Goal: Information Seeking & Learning: Understand process/instructions

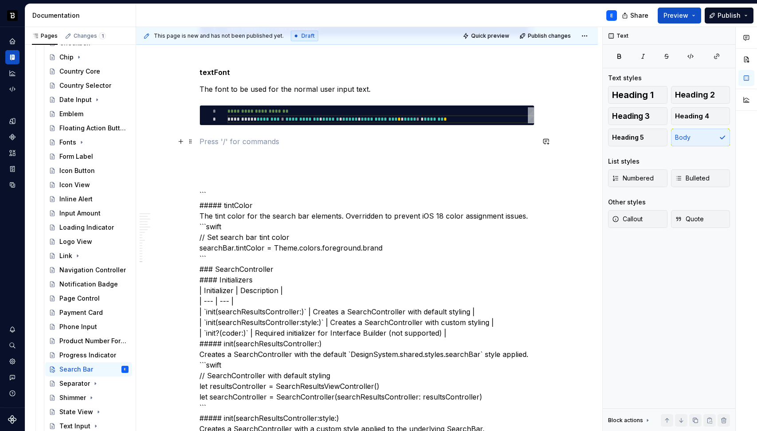
click at [273, 141] on p at bounding box center [366, 141] width 335 height 11
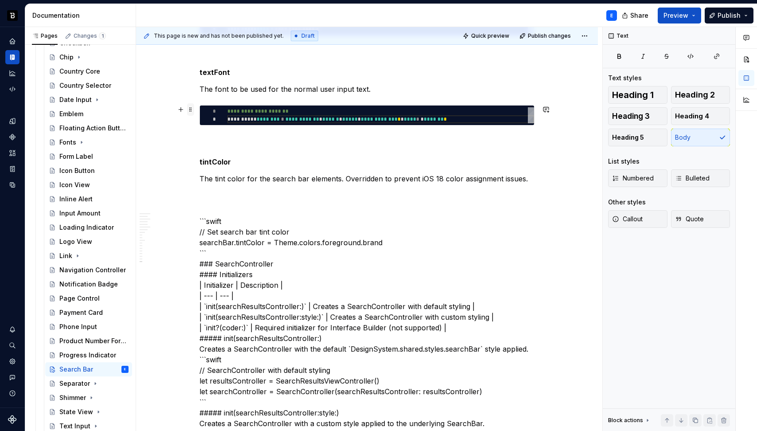
click at [191, 109] on span at bounding box center [190, 109] width 7 height 12
type textarea "*"
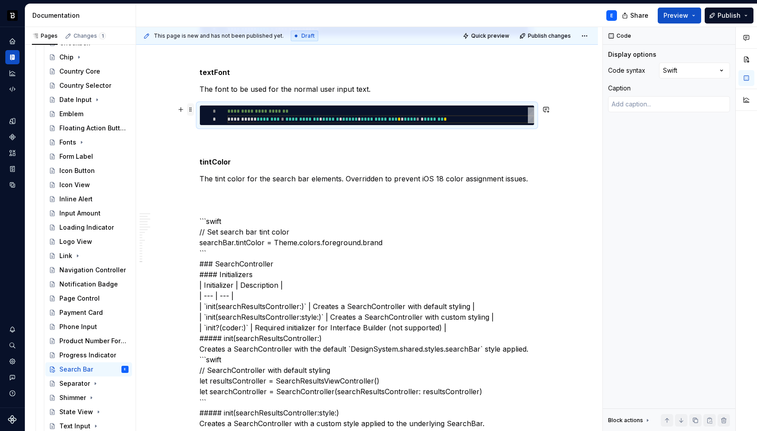
click at [191, 109] on span at bounding box center [190, 109] width 7 height 12
copy p "The font to be used for the normal user input text."
click at [355, 177] on p "The tint color for the search bar elements. Overridden to prevent iOS 18 color …" at bounding box center [366, 178] width 335 height 11
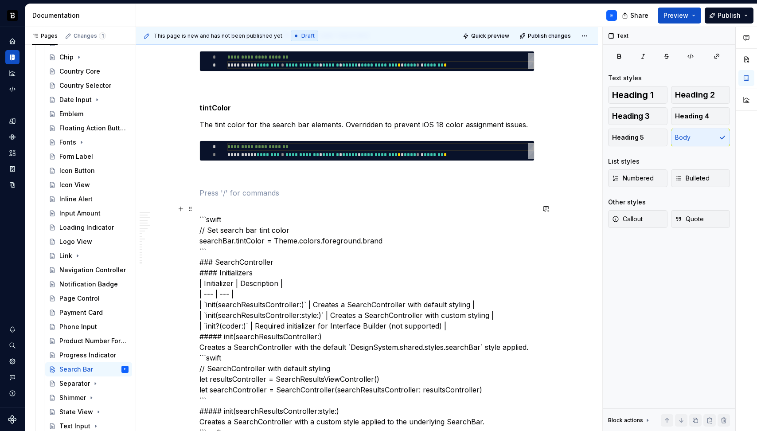
scroll to position [2138, 0]
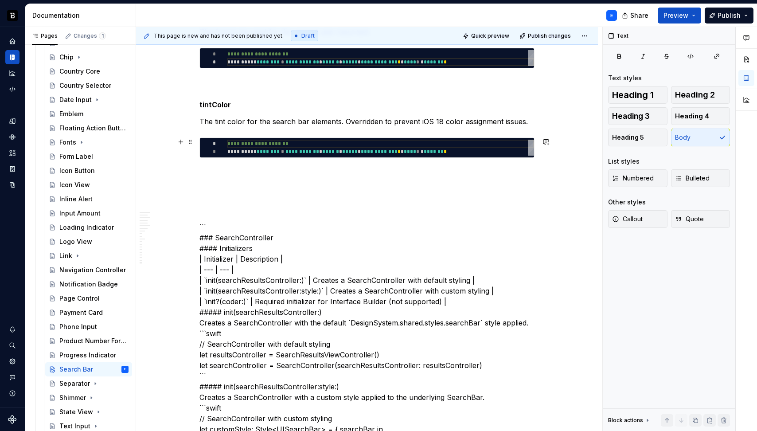
type textarea "**********"
click at [282, 153] on div "**********" at bounding box center [380, 148] width 307 height 16
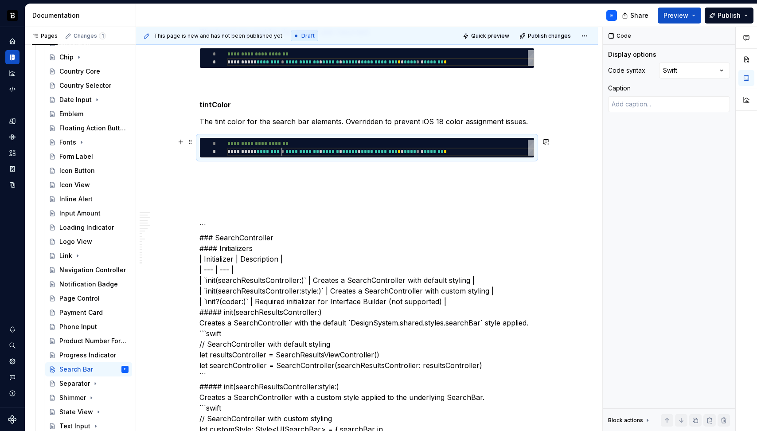
scroll to position [0, 246]
type textarea "*"
type textarea "**********"
click at [278, 168] on p at bounding box center [366, 173] width 335 height 11
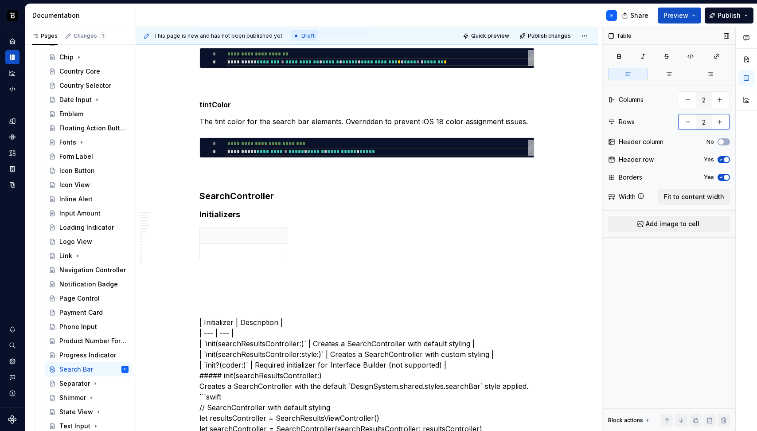
click at [722, 123] on button "button" at bounding box center [720, 122] width 16 height 16
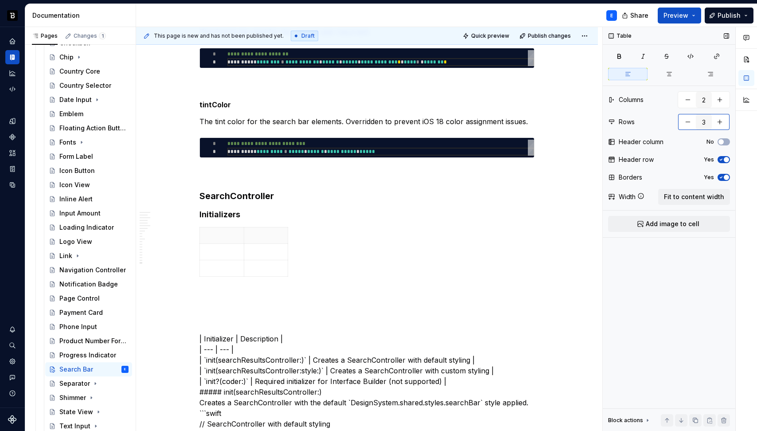
click at [722, 123] on button "button" at bounding box center [720, 122] width 16 height 16
type input "4"
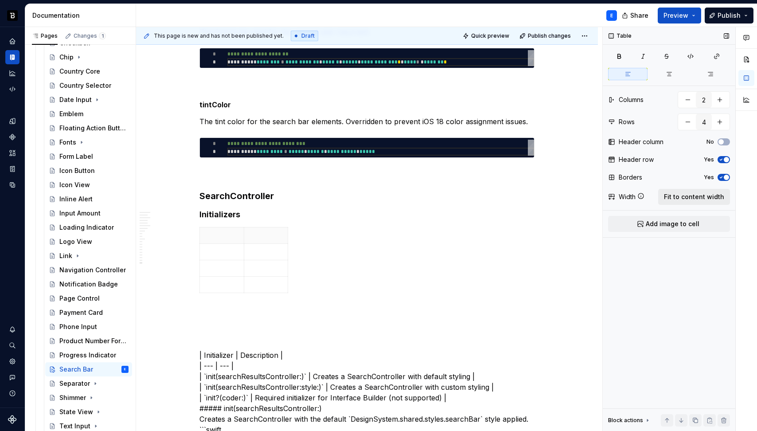
click at [704, 194] on span "Fit to content width" at bounding box center [694, 196] width 60 height 9
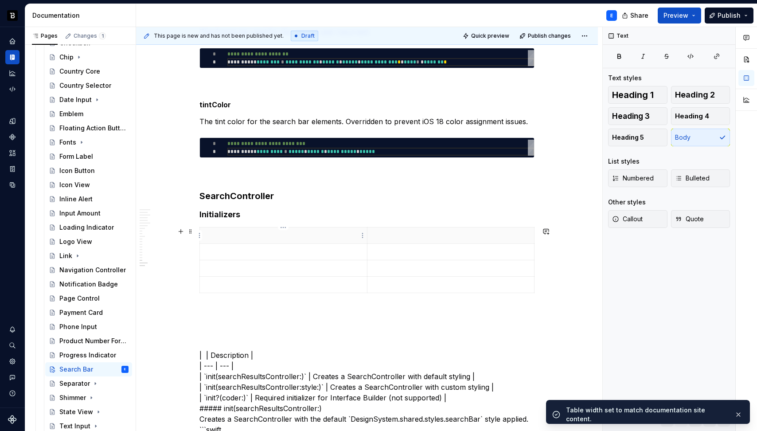
click at [245, 235] on p at bounding box center [283, 235] width 156 height 9
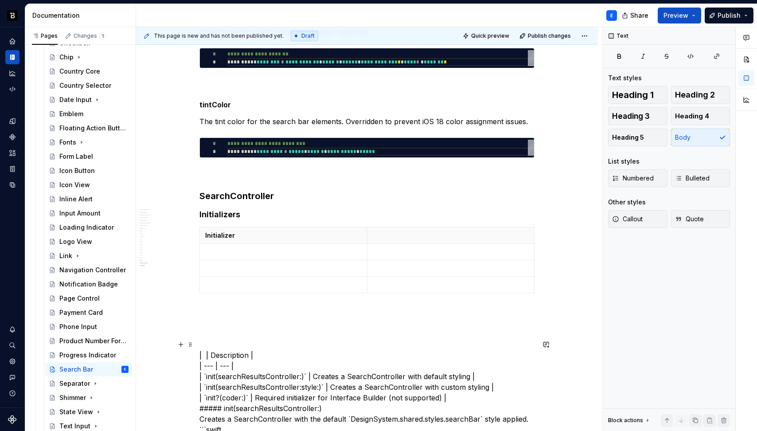
click at [427, 235] on p at bounding box center [451, 235] width 156 height 9
click at [303, 309] on p at bounding box center [366, 312] width 335 height 11
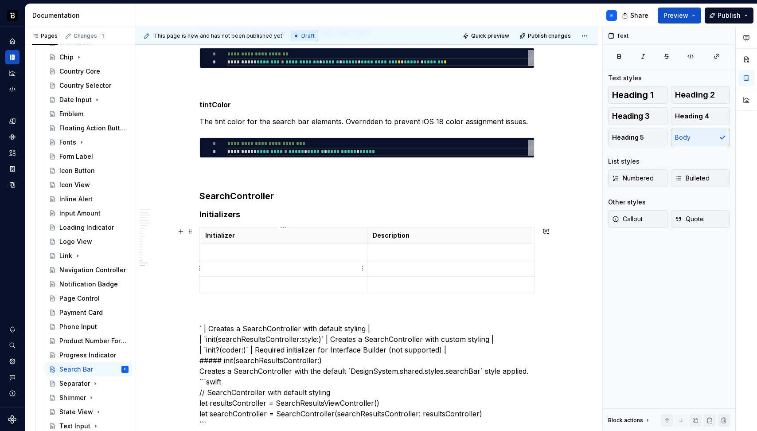
click at [258, 250] on p at bounding box center [283, 251] width 156 height 9
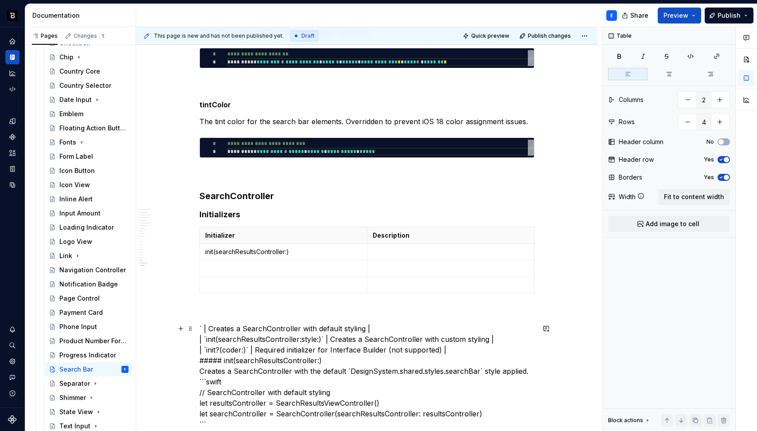
click at [390, 251] on p at bounding box center [451, 251] width 156 height 9
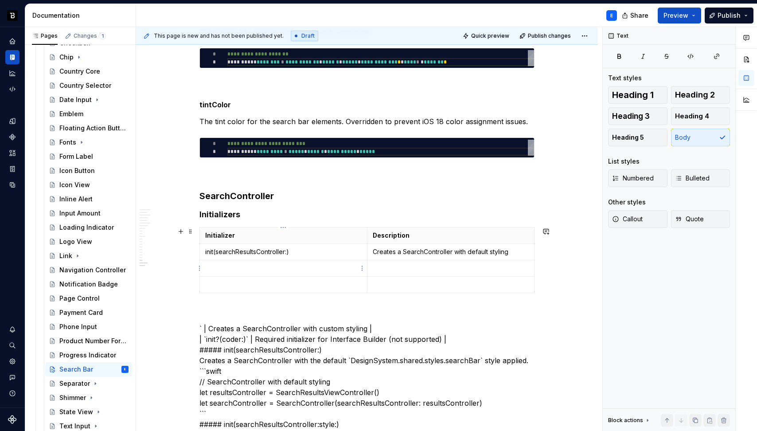
click at [260, 268] on p at bounding box center [283, 268] width 156 height 9
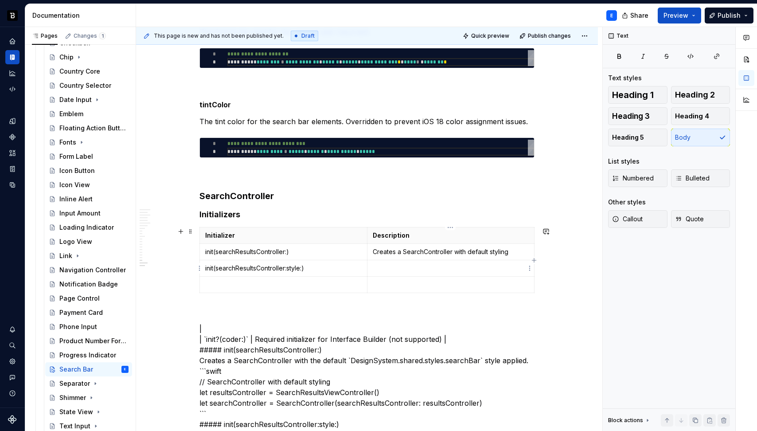
click at [389, 265] on p at bounding box center [451, 268] width 156 height 9
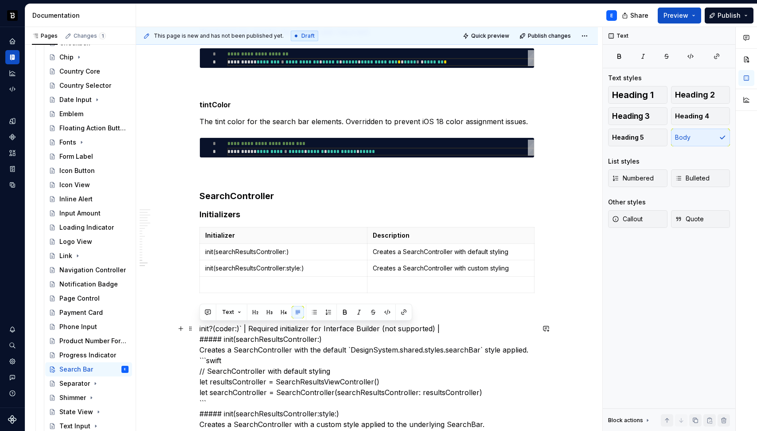
click at [259, 284] on p at bounding box center [283, 284] width 156 height 9
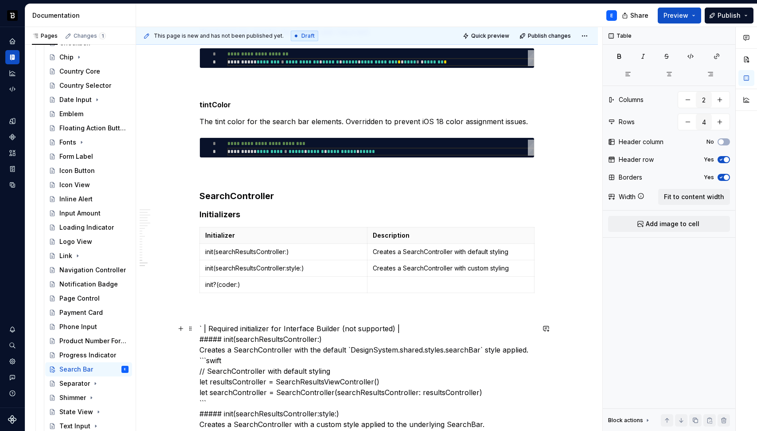
click at [377, 281] on p at bounding box center [451, 284] width 156 height 9
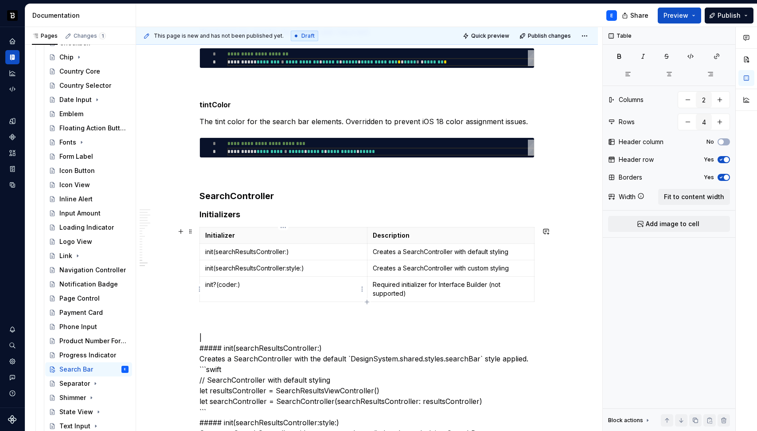
click at [303, 290] on td "init?(coder:)" at bounding box center [283, 288] width 167 height 25
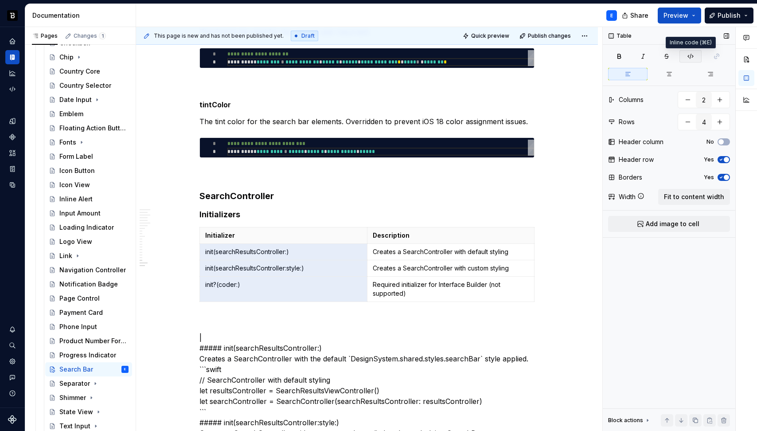
click at [689, 54] on icon "button" at bounding box center [690, 56] width 7 height 7
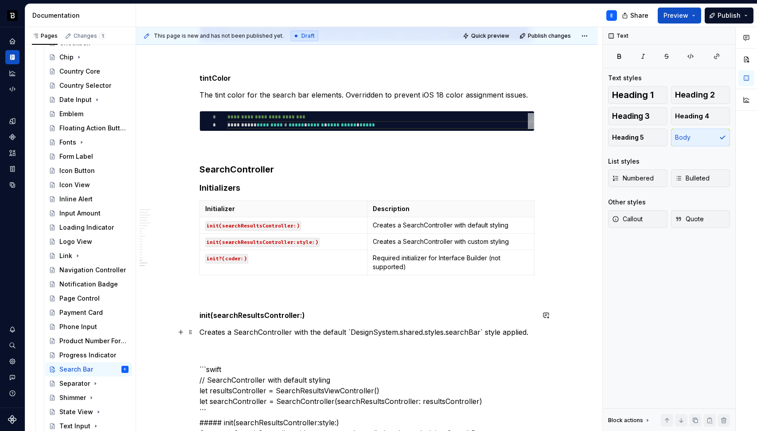
scroll to position [2199, 0]
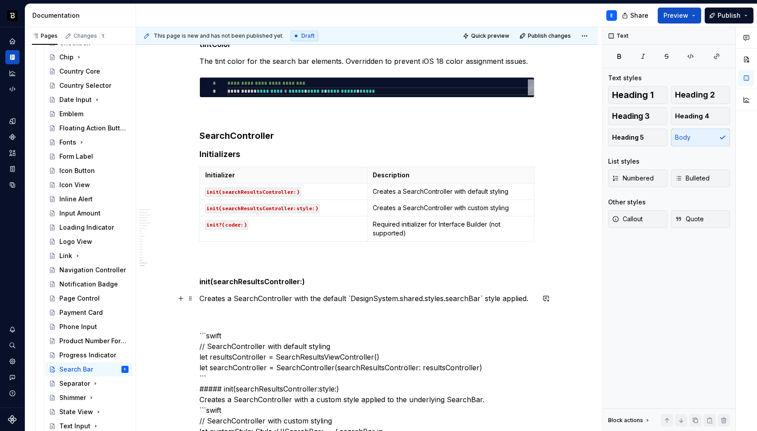
click at [465, 296] on p "Creates a SearchController with the default `DesignSystem.shared.styles.searchB…" at bounding box center [366, 298] width 335 height 11
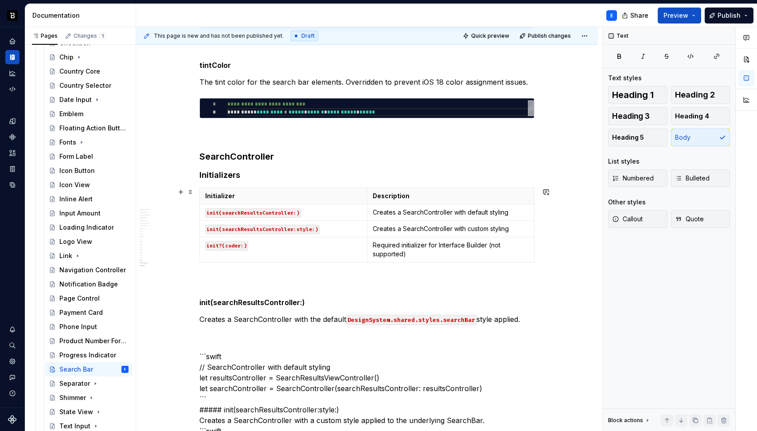
scroll to position [2172, 0]
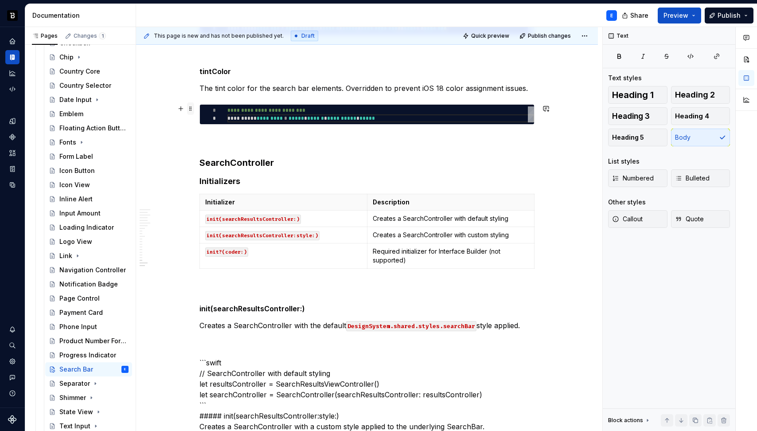
click at [193, 109] on span at bounding box center [190, 108] width 7 height 12
type textarea "*"
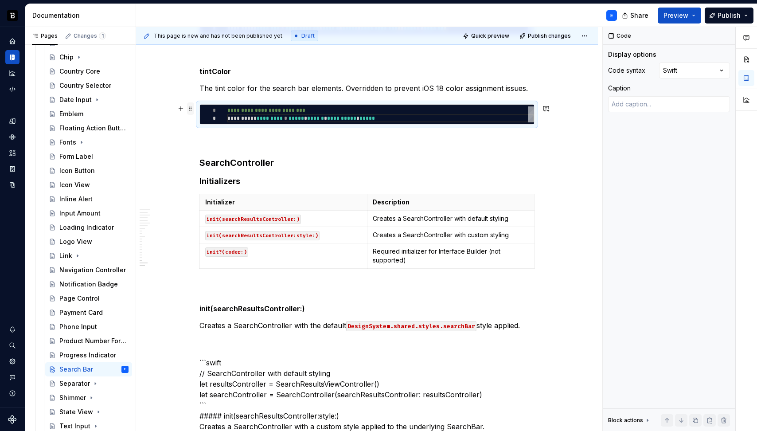
click at [193, 109] on span at bounding box center [190, 108] width 7 height 12
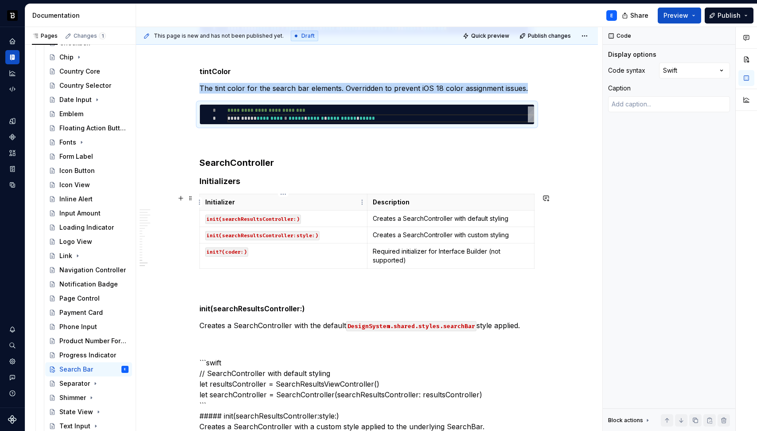
copy p "The tint color for the search bar elements. Overridden to prevent iOS 18 color …"
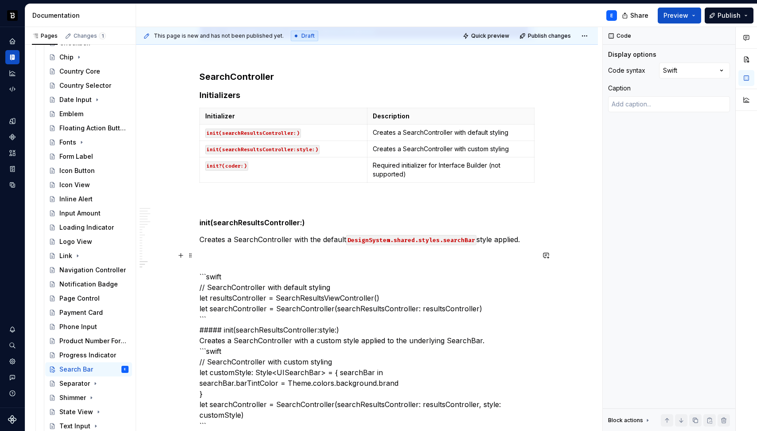
scroll to position [2280, 0]
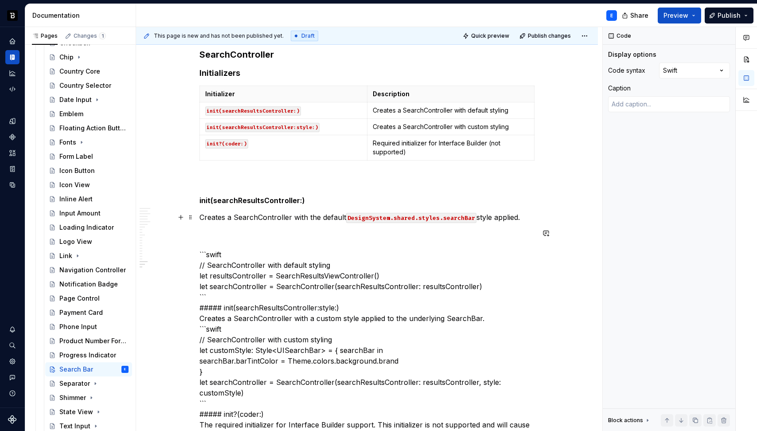
click at [478, 219] on p "Creates a SearchController with the default DesignSystem.shared.styles.searchBa…" at bounding box center [366, 217] width 335 height 11
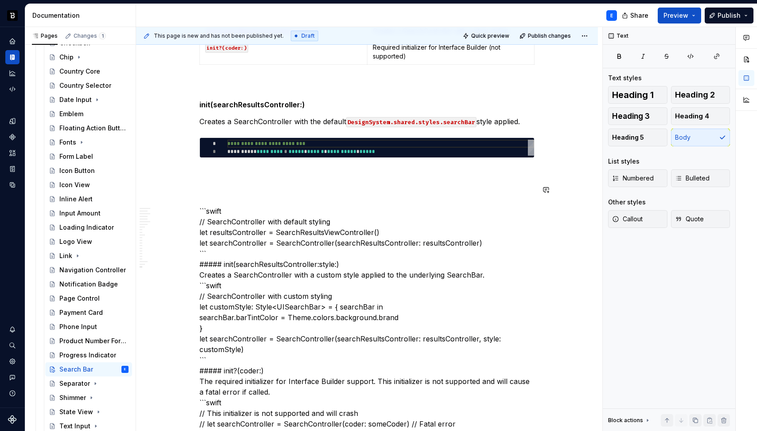
scroll to position [2376, 0]
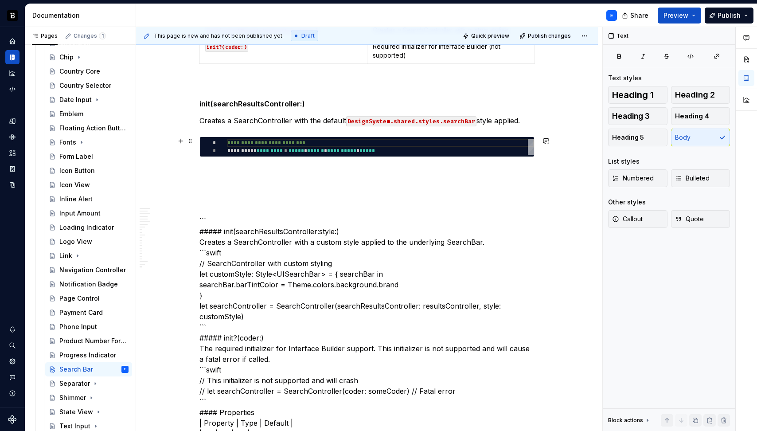
type textarea "**********"
click at [274, 148] on div "**********" at bounding box center [380, 147] width 307 height 16
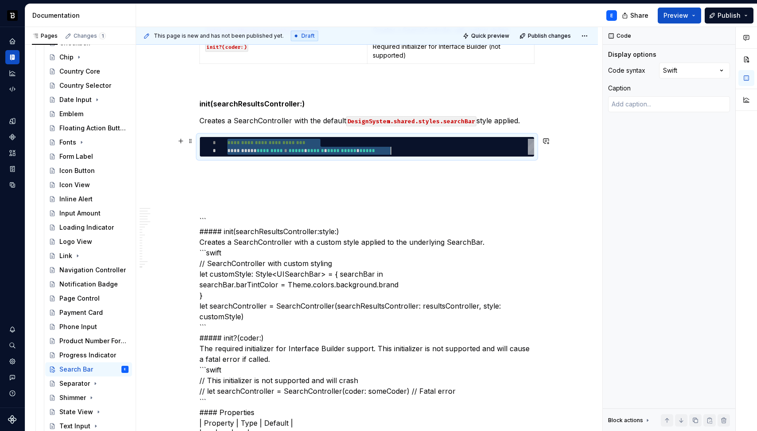
scroll to position [0, 163]
type textarea "*"
type textarea "**********"
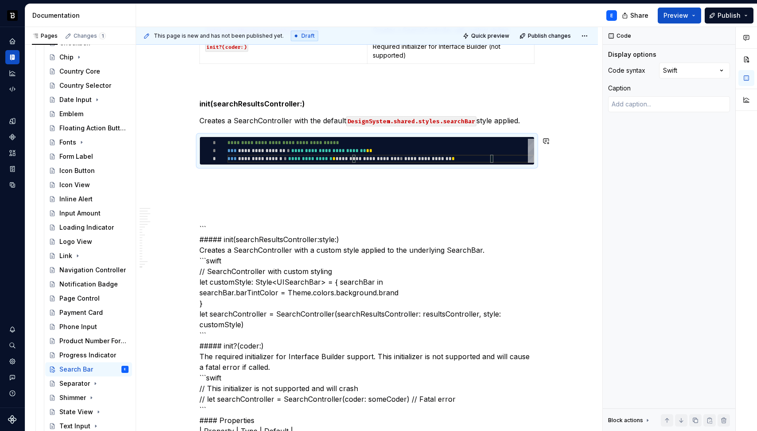
click at [265, 175] on p at bounding box center [366, 180] width 335 height 11
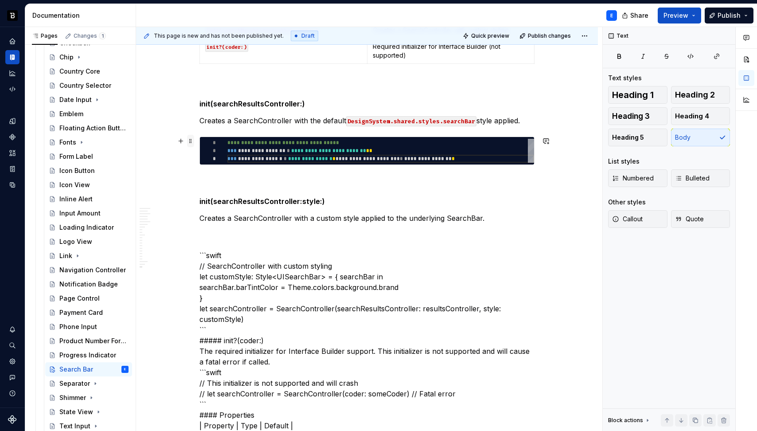
click at [191, 141] on span at bounding box center [190, 141] width 7 height 12
type textarea "*"
click at [191, 141] on span at bounding box center [190, 141] width 7 height 12
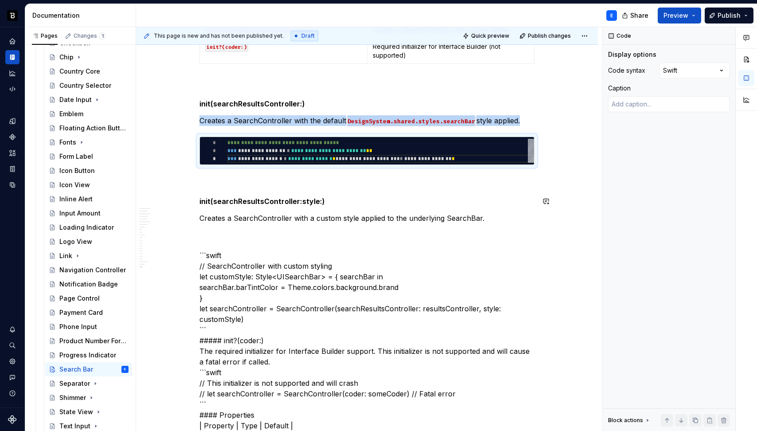
copy p "Creates a SearchController with the default DesignSystem.shared.styles.searchBa…"
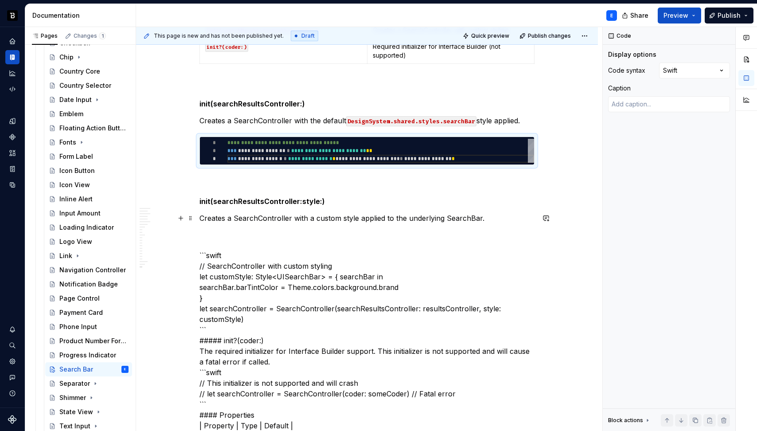
click at [487, 219] on p "Creates a SearchController with a custom style applied to the underlying Search…" at bounding box center [366, 218] width 335 height 11
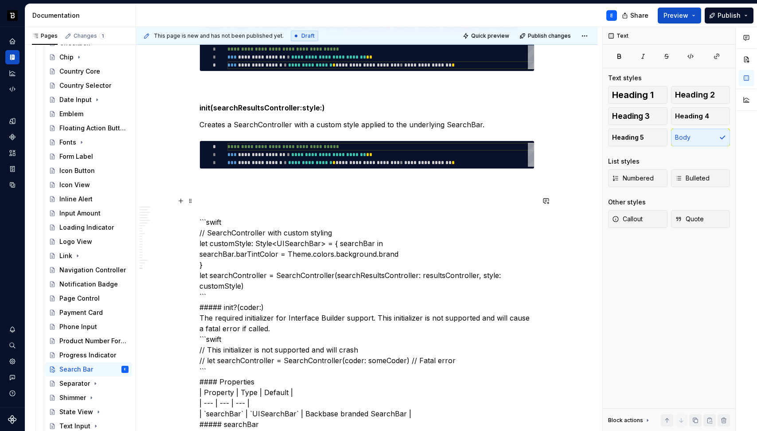
scroll to position [2470, 0]
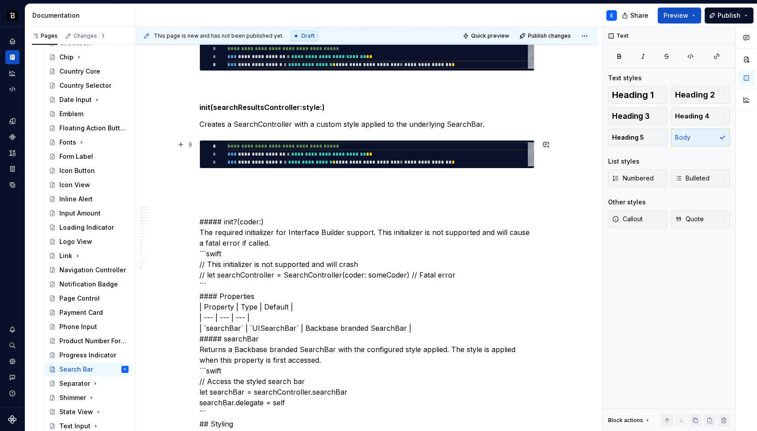
click at [365, 156] on div "**********" at bounding box center [380, 154] width 307 height 24
type textarea "**********"
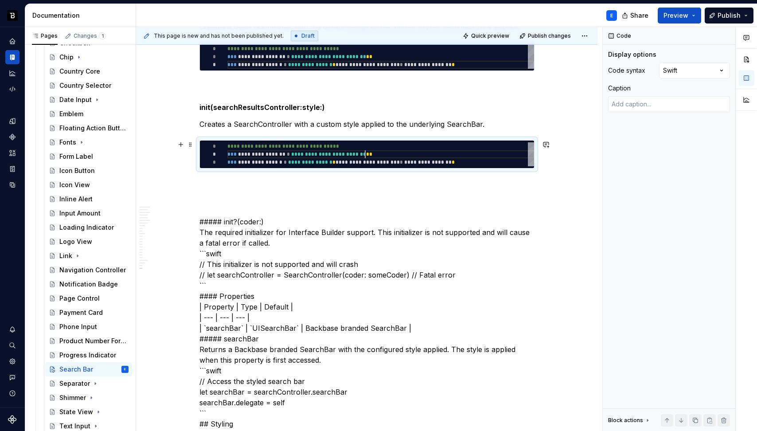
scroll to position [0, 265]
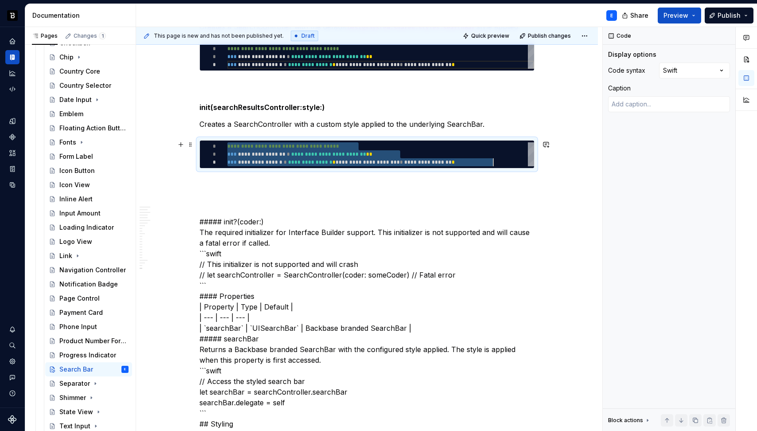
type textarea "*"
type textarea "**********"
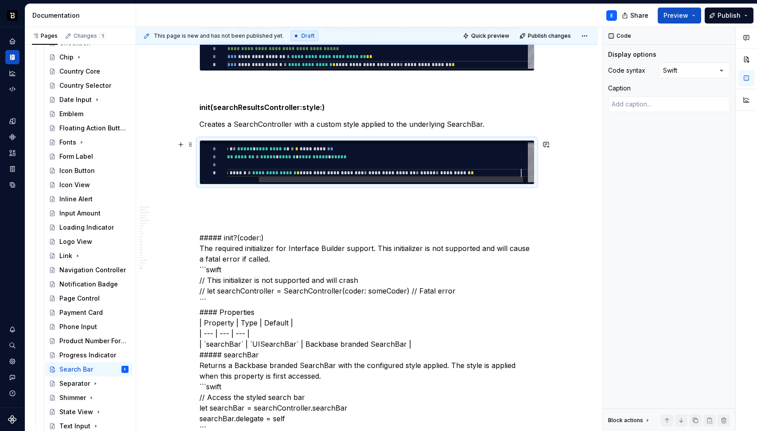
scroll to position [32, 329]
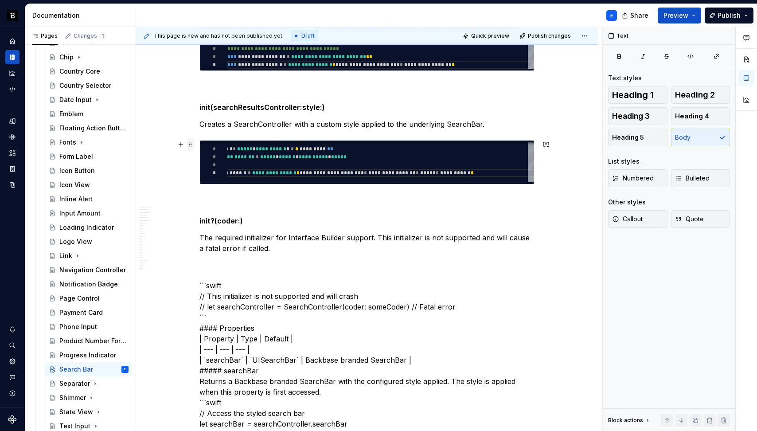
click at [190, 143] on span at bounding box center [190, 144] width 7 height 12
type textarea "*"
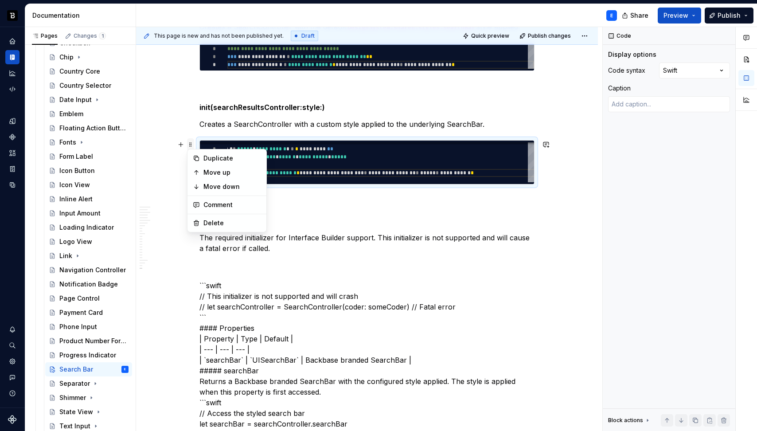
click at [190, 143] on span at bounding box center [190, 144] width 7 height 12
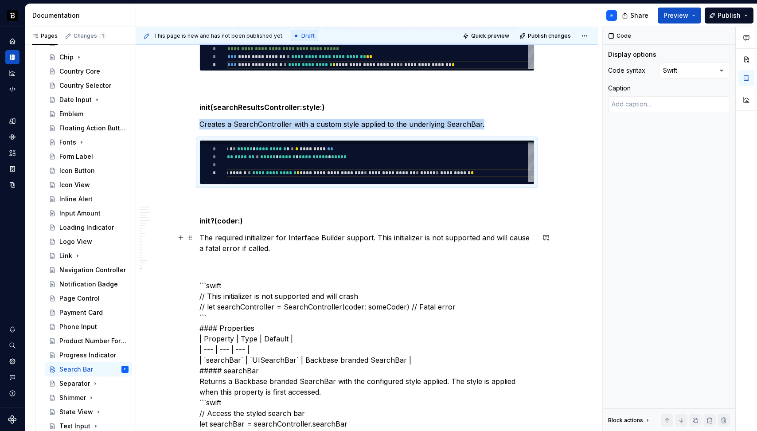
copy p "Creates a SearchController with a custom style applied to the underlying Search…"
click at [299, 250] on p "The required initializer for Interface Builder support. This initializer is not…" at bounding box center [366, 242] width 335 height 21
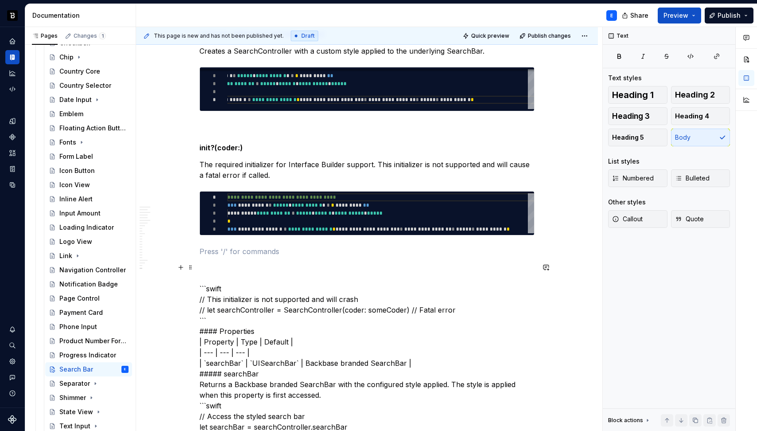
scroll to position [2549, 0]
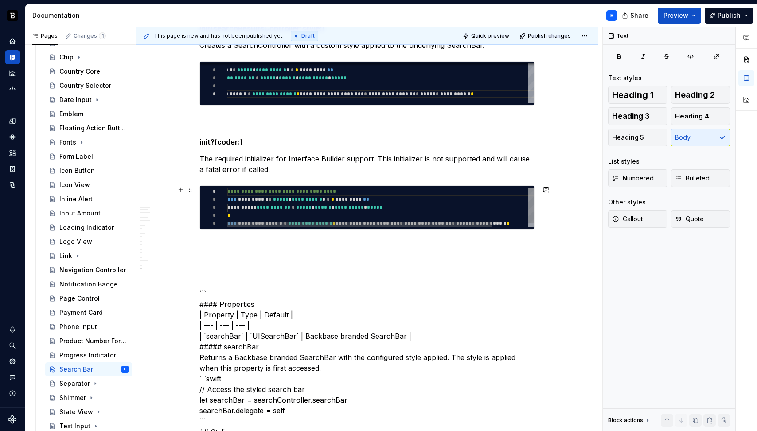
type textarea "**********"
click at [293, 205] on div "**********" at bounding box center [401, 209] width 348 height 45
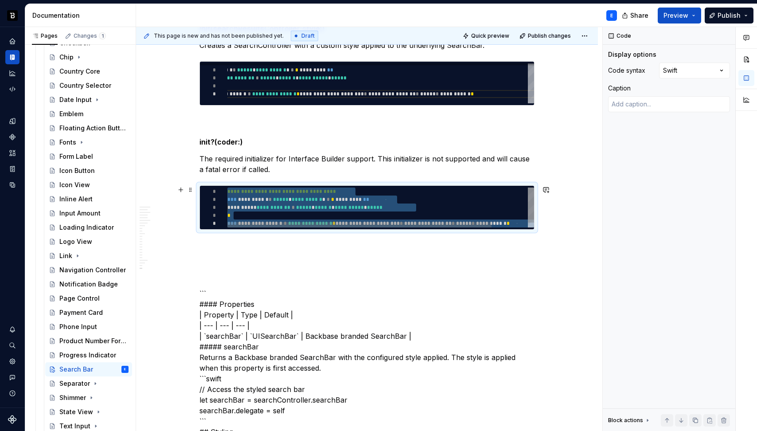
type textarea "*"
type textarea "**********"
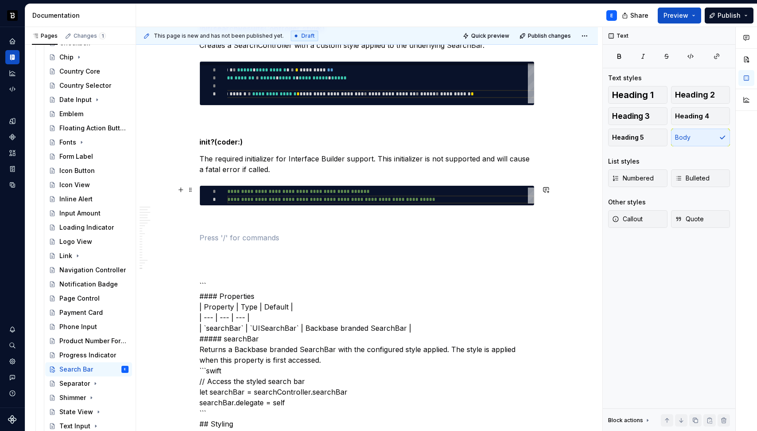
click at [235, 199] on div "**********" at bounding box center [380, 195] width 307 height 16
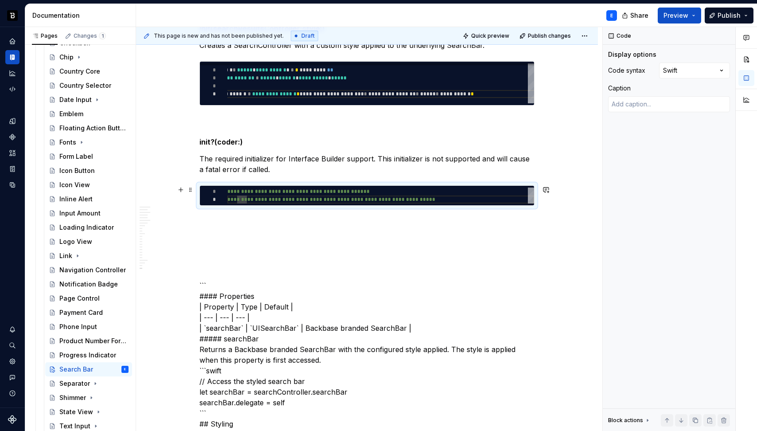
scroll to position [8, 0]
type textarea "*"
type textarea "**********"
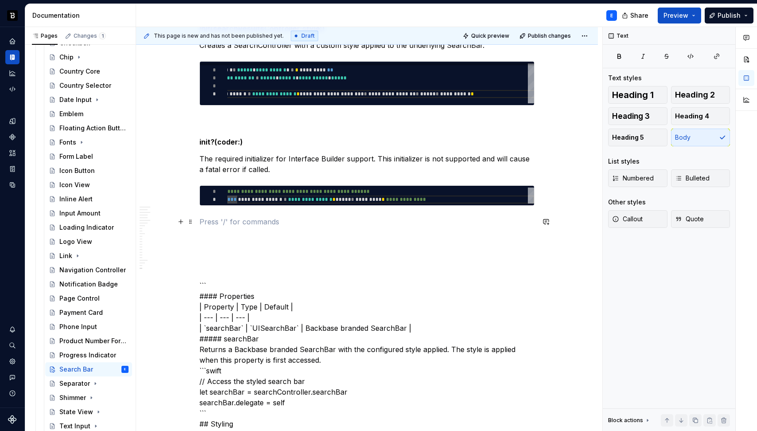
click at [284, 219] on p at bounding box center [366, 221] width 335 height 11
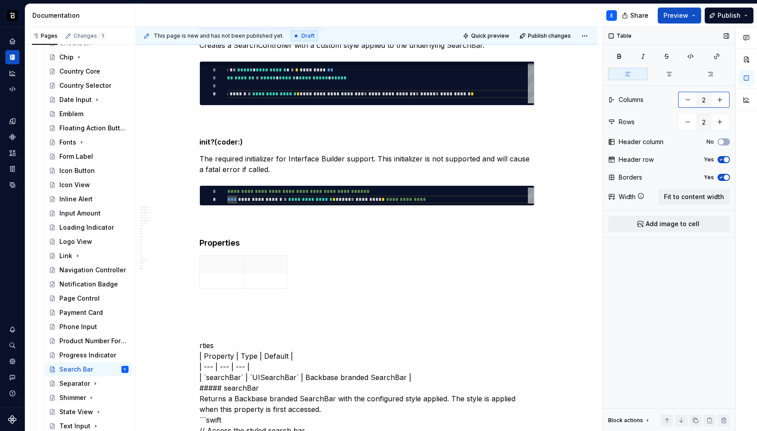
click at [720, 100] on button "button" at bounding box center [720, 100] width 16 height 16
type input "3"
click at [690, 204] on button "Fit to content width" at bounding box center [694, 197] width 72 height 16
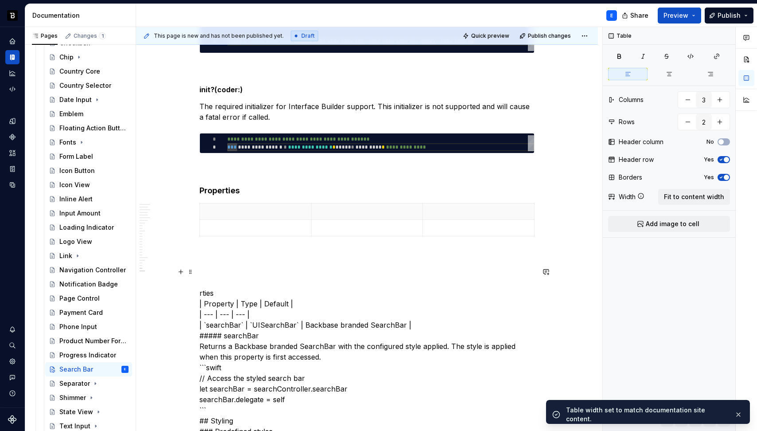
scroll to position [2651, 0]
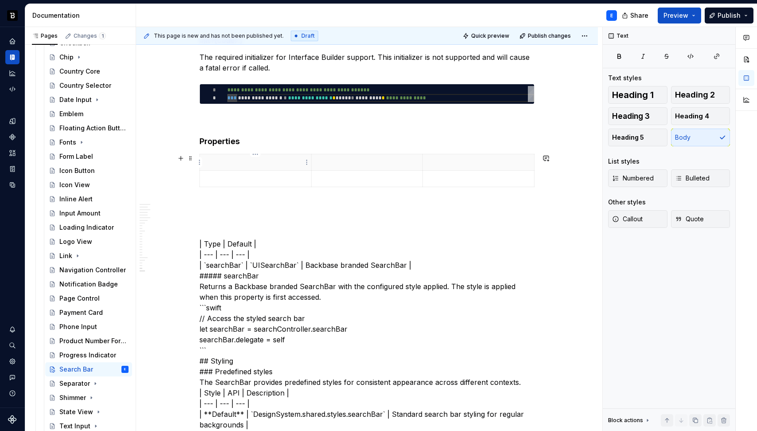
click at [236, 161] on p at bounding box center [255, 162] width 101 height 9
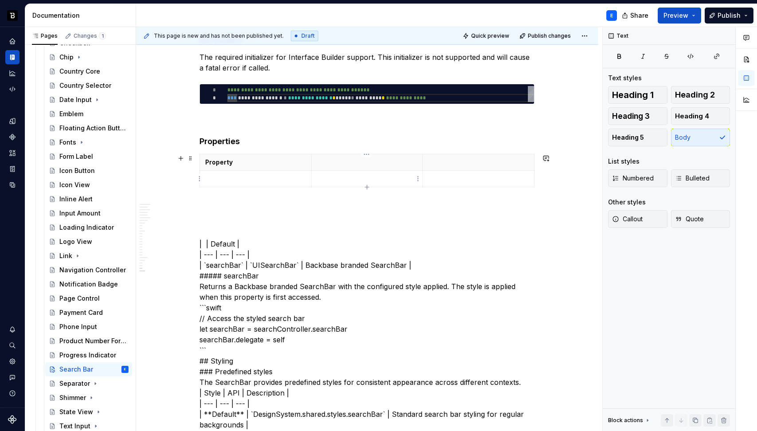
click at [367, 161] on p at bounding box center [367, 162] width 101 height 9
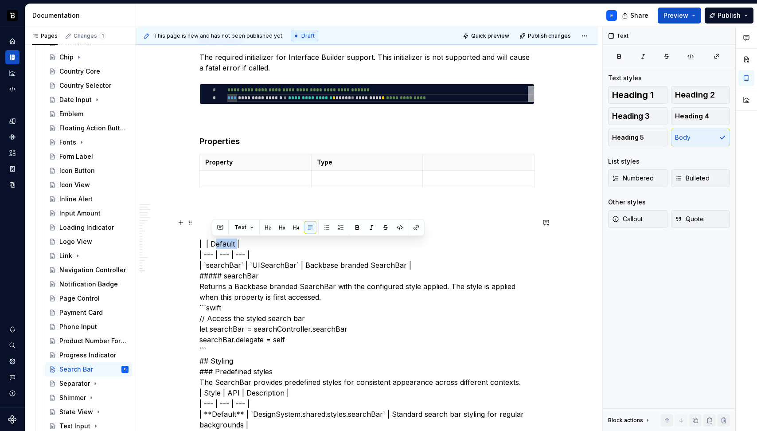
click at [459, 165] on p at bounding box center [478, 162] width 101 height 9
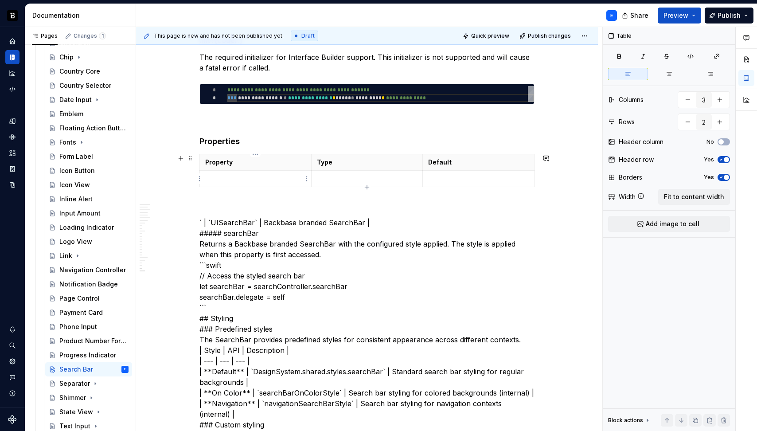
click at [268, 175] on p at bounding box center [255, 178] width 101 height 9
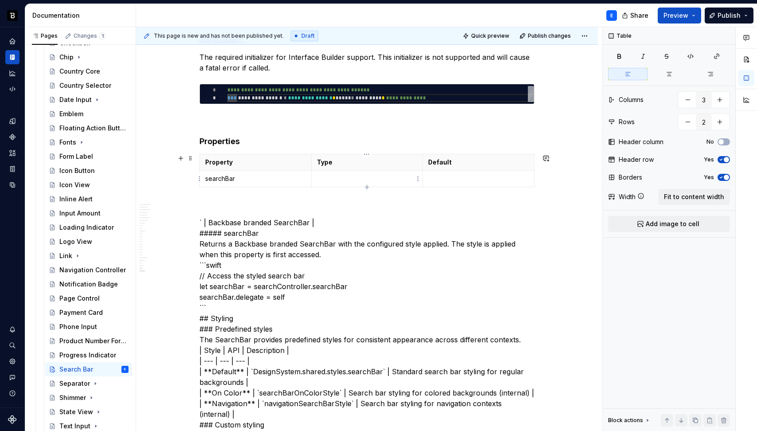
click at [348, 183] on p at bounding box center [367, 178] width 101 height 9
click at [455, 176] on p at bounding box center [478, 178] width 101 height 9
click at [361, 181] on p "UISearchBar" at bounding box center [367, 178] width 101 height 9
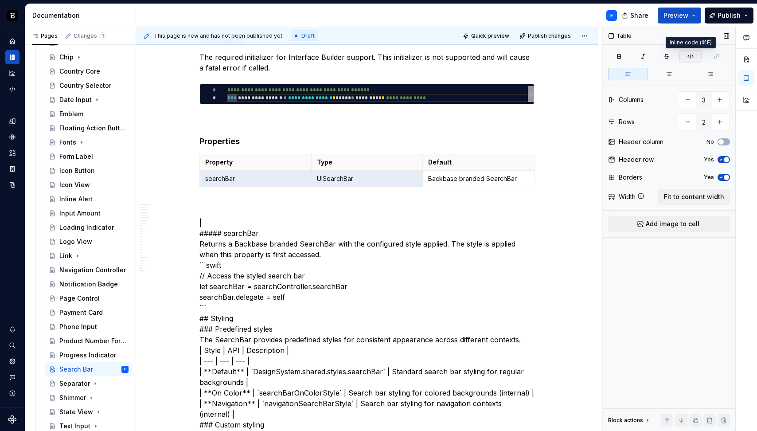
click at [692, 55] on icon "button" at bounding box center [690, 56] width 7 height 7
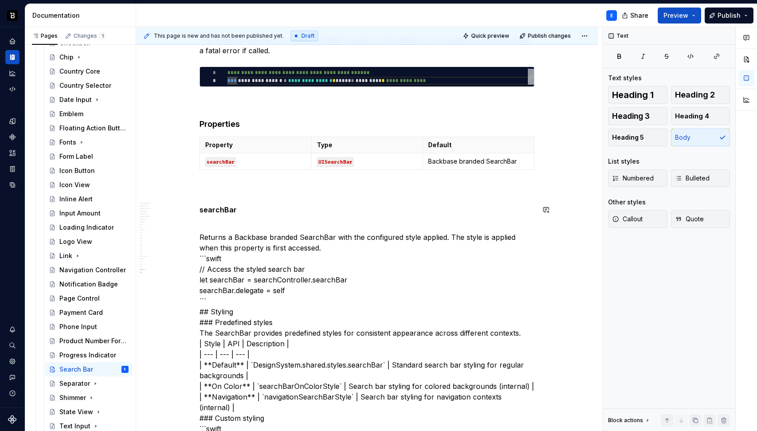
scroll to position [2660, 0]
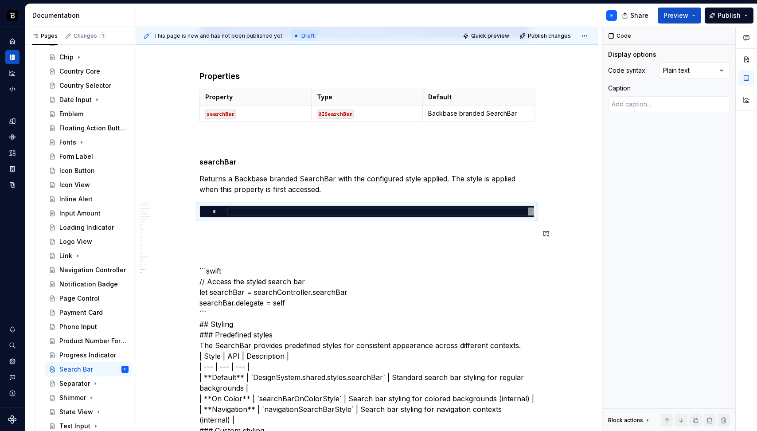
scroll to position [2733, 0]
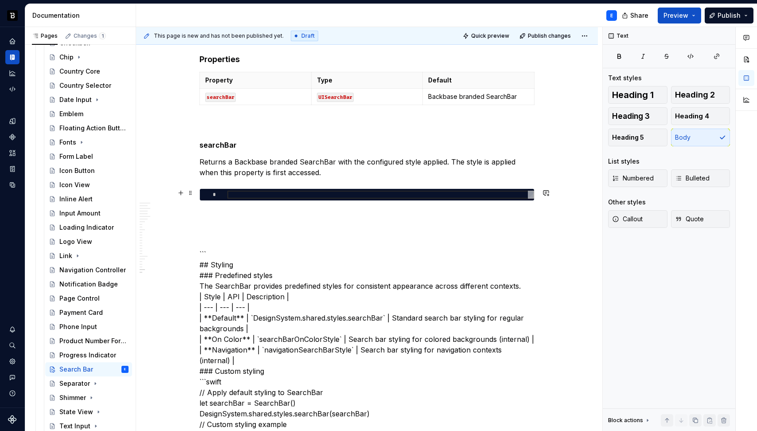
click at [262, 195] on div at bounding box center [380, 195] width 307 height 8
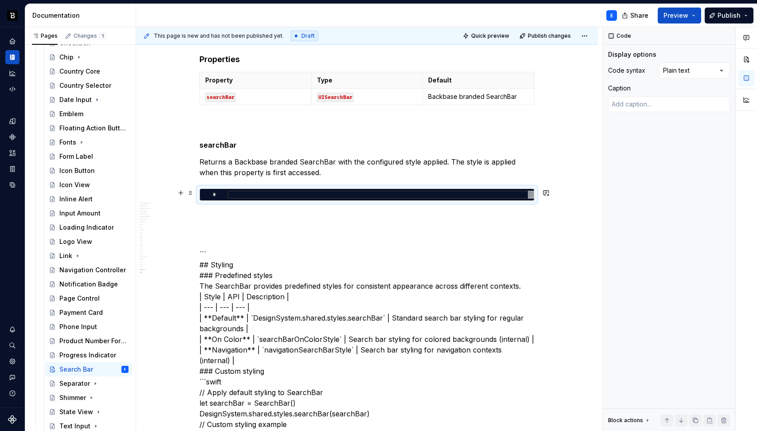
type textarea "*"
type textarea "**********"
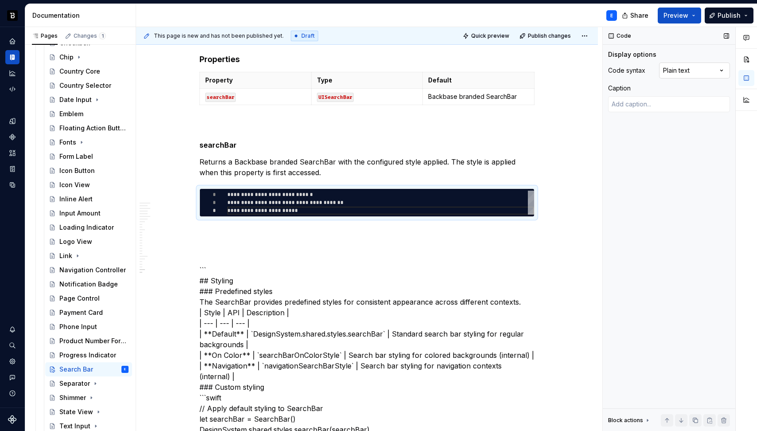
click at [679, 66] on div "Comments Open comments No comments yet Select ‘Comment’ from the block context …" at bounding box center [680, 229] width 154 height 404
type textarea "*"
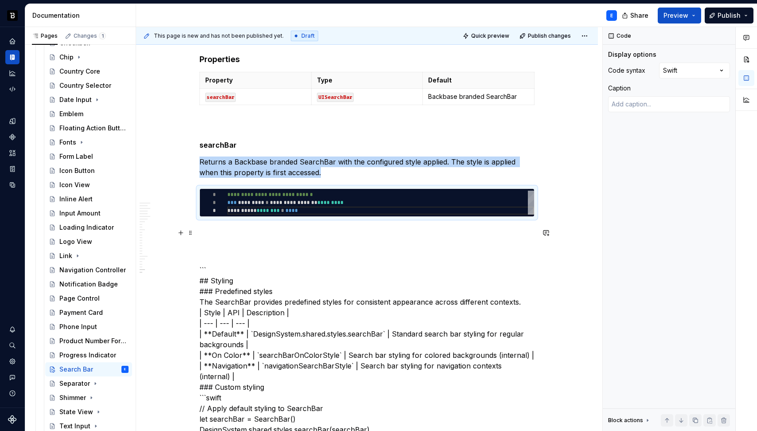
click at [252, 228] on p at bounding box center [366, 232] width 335 height 11
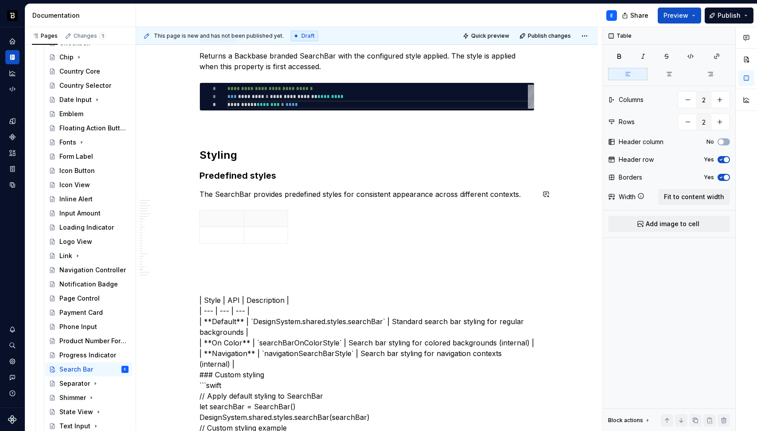
scroll to position [2882, 0]
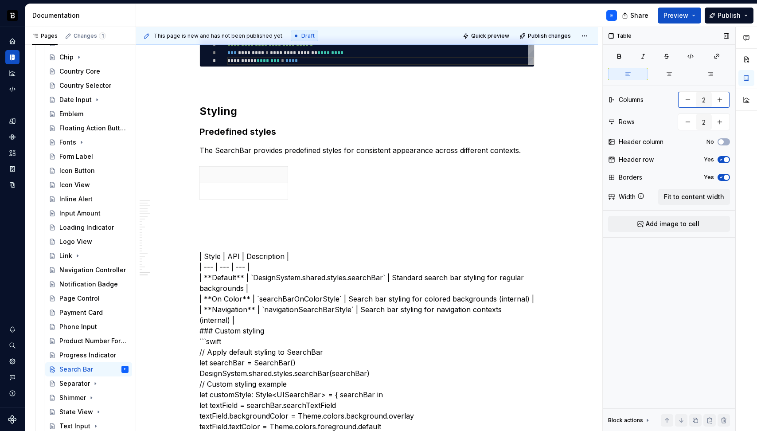
click at [720, 96] on button "button" at bounding box center [720, 100] width 16 height 16
type input "3"
click at [720, 119] on button "button" at bounding box center [720, 122] width 16 height 16
type input "4"
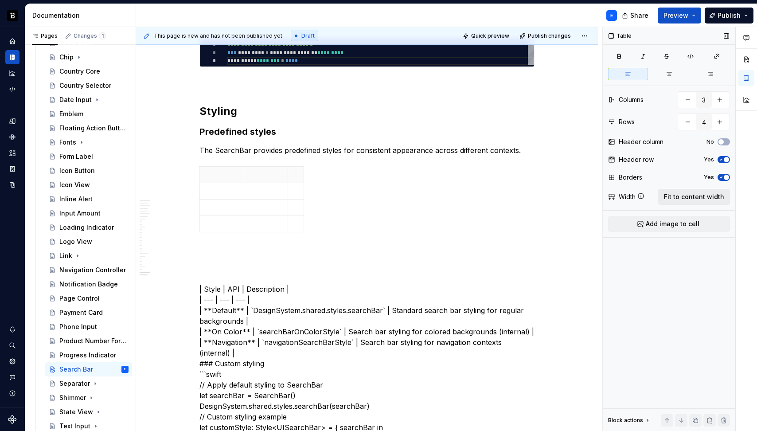
click at [690, 197] on span "Fit to content width" at bounding box center [694, 196] width 60 height 9
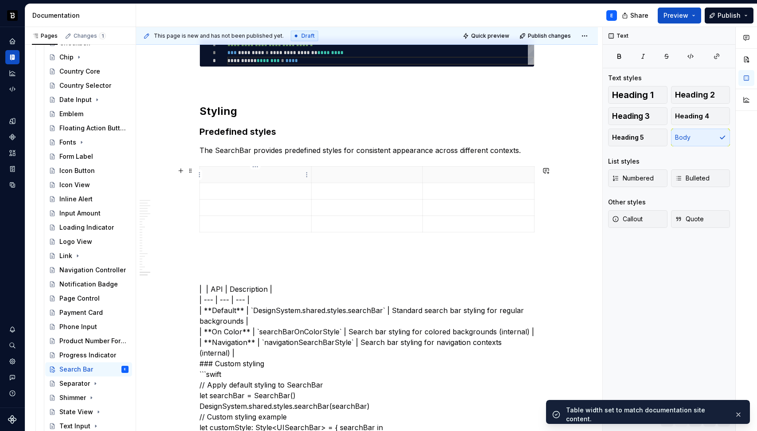
click at [236, 174] on p at bounding box center [255, 174] width 101 height 9
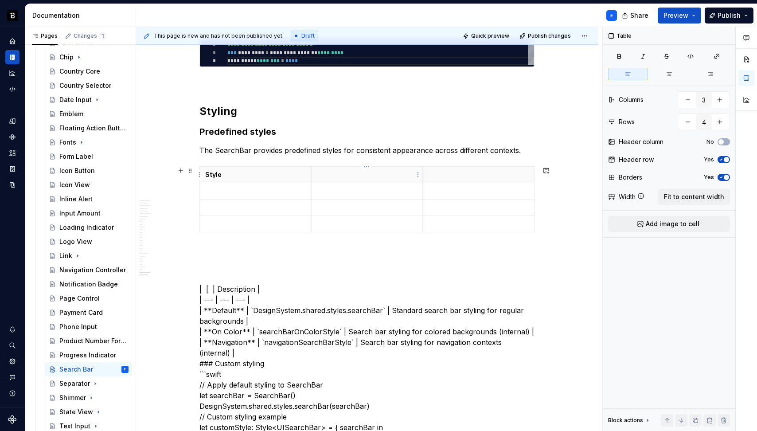
click at [353, 176] on p at bounding box center [367, 174] width 101 height 9
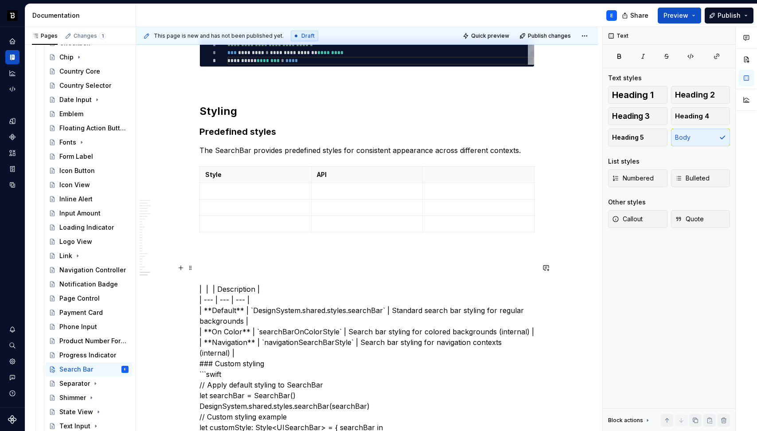
click at [464, 172] on p at bounding box center [478, 174] width 101 height 9
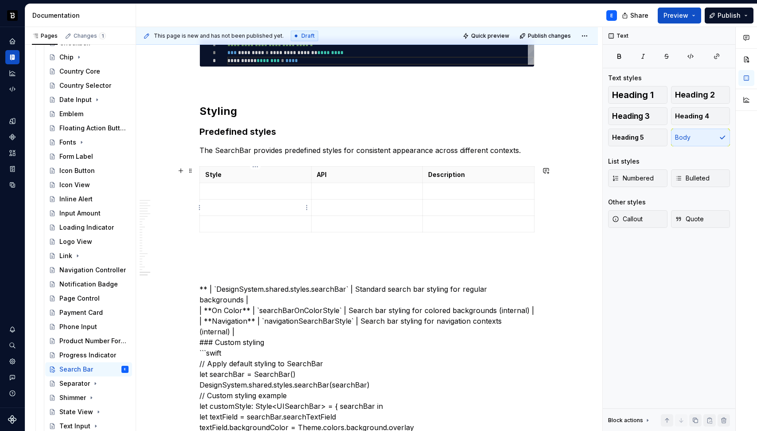
click at [253, 192] on p at bounding box center [255, 191] width 101 height 9
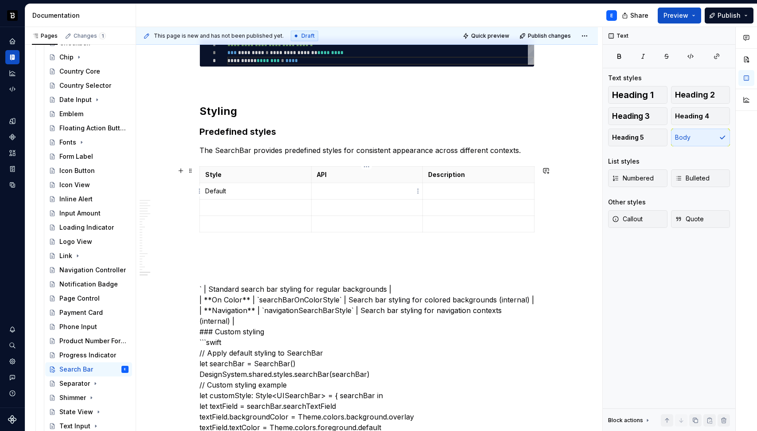
click at [349, 190] on p at bounding box center [367, 191] width 101 height 9
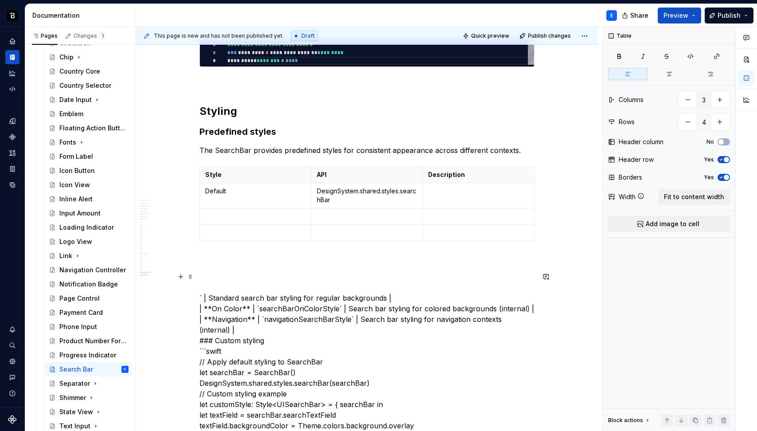
click at [437, 193] on p at bounding box center [478, 191] width 101 height 9
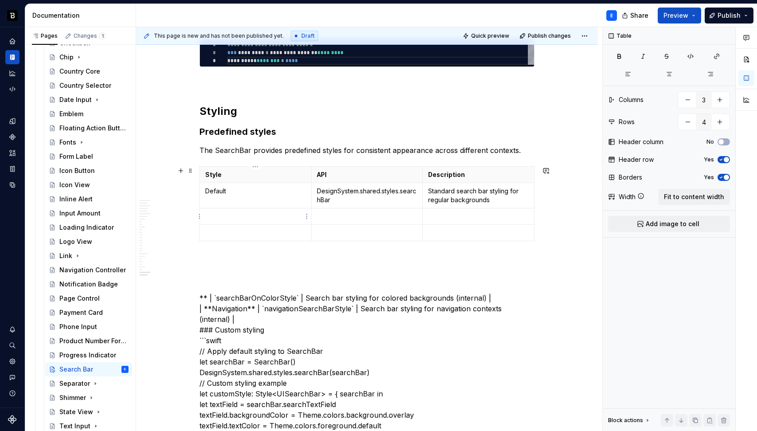
click at [233, 213] on p at bounding box center [255, 216] width 101 height 9
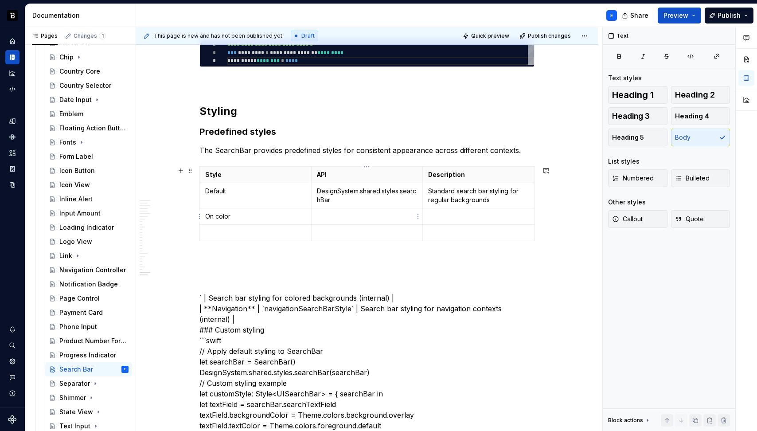
click at [353, 215] on p at bounding box center [367, 216] width 101 height 9
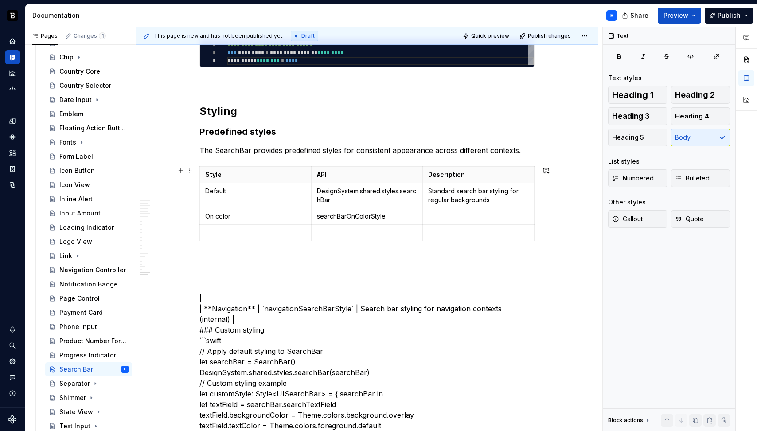
click at [481, 216] on p at bounding box center [478, 216] width 101 height 9
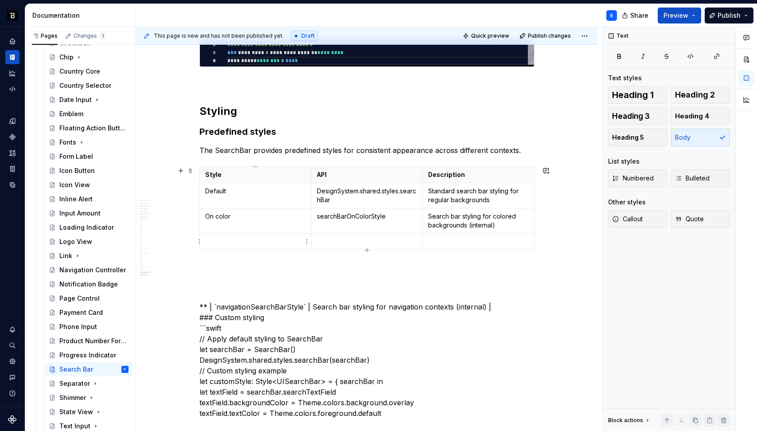
click at [280, 238] on p at bounding box center [255, 241] width 101 height 9
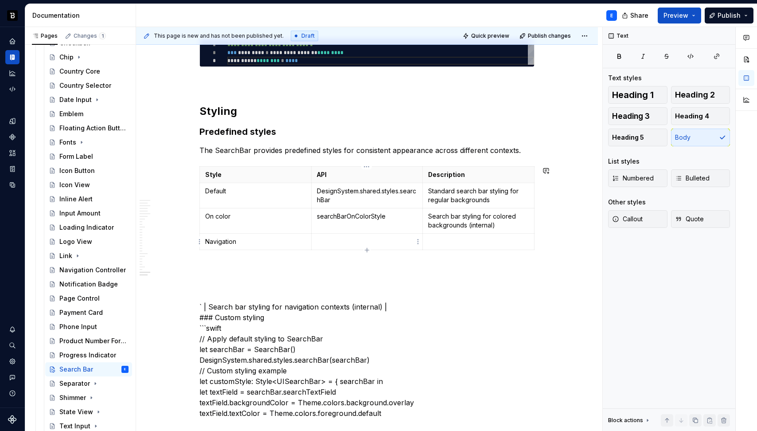
click at [350, 241] on p at bounding box center [367, 241] width 101 height 9
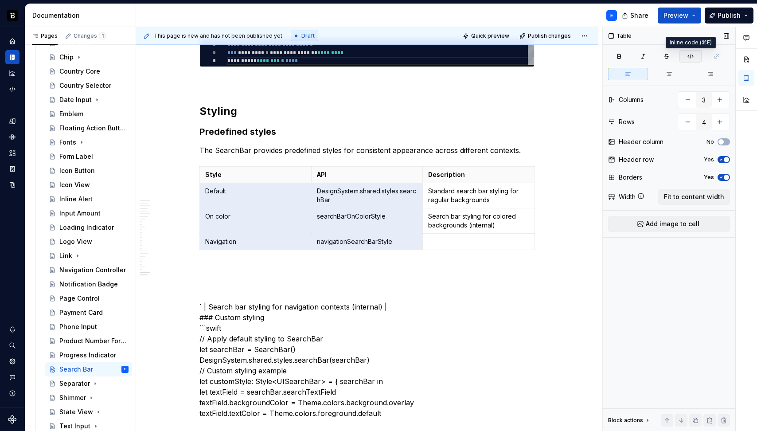
click at [687, 55] on icon "button" at bounding box center [690, 56] width 7 height 7
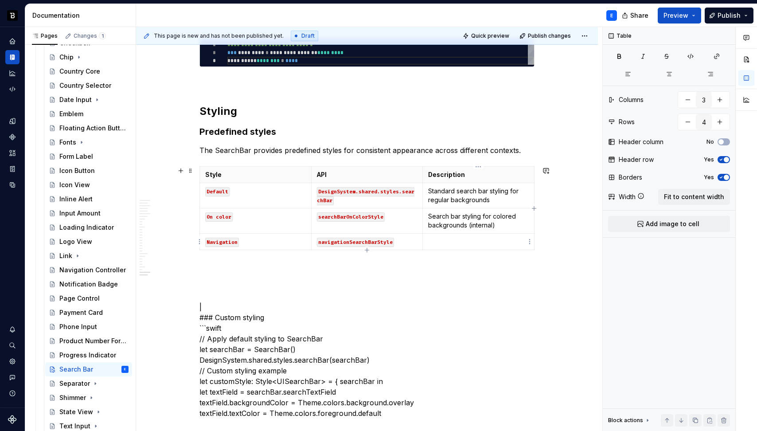
click at [432, 241] on p at bounding box center [478, 241] width 101 height 9
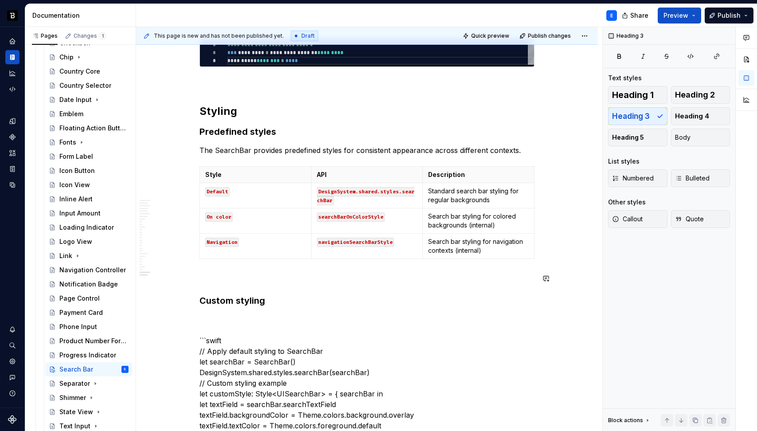
scroll to position [2820, 0]
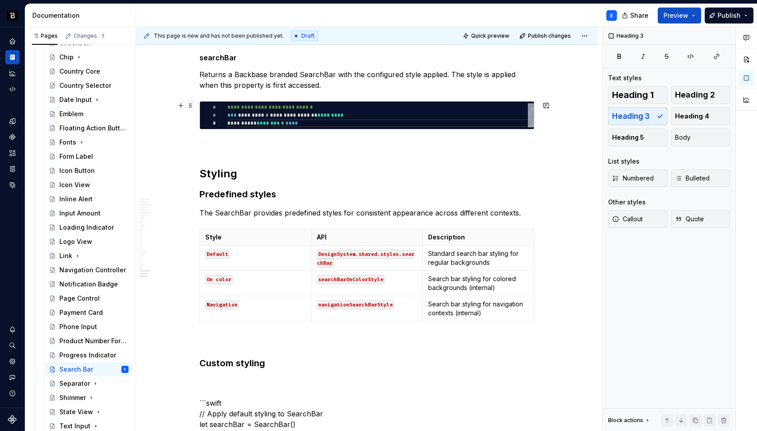
click at [190, 108] on span at bounding box center [190, 105] width 7 height 12
type textarea "*"
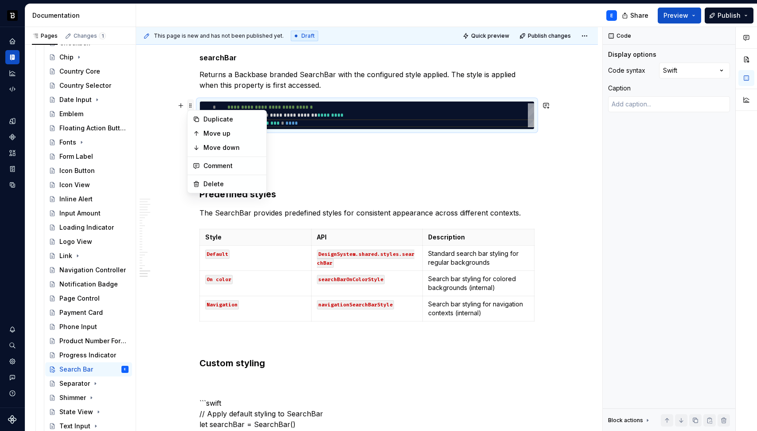
click at [190, 108] on span at bounding box center [190, 105] width 7 height 12
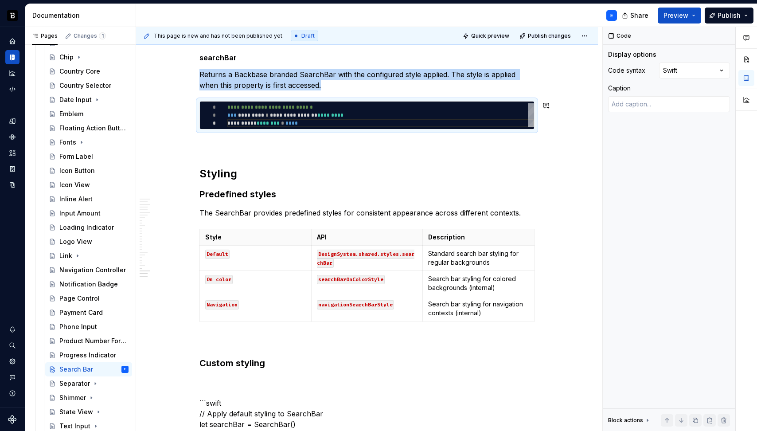
copy p "Returns a Backbase branded SearchBar with the configured style applied. The sty…"
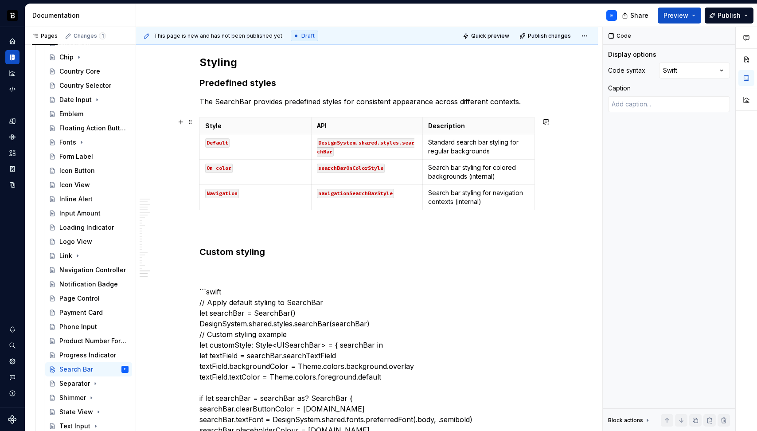
scroll to position [2954, 0]
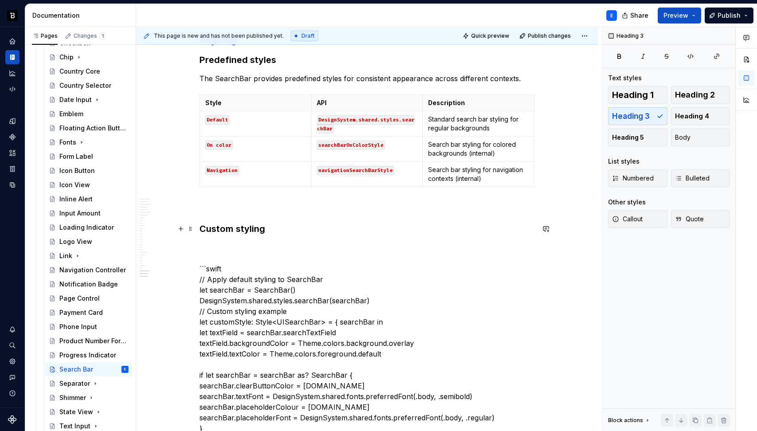
click at [284, 230] on h3 "Custom styling" at bounding box center [366, 228] width 335 height 12
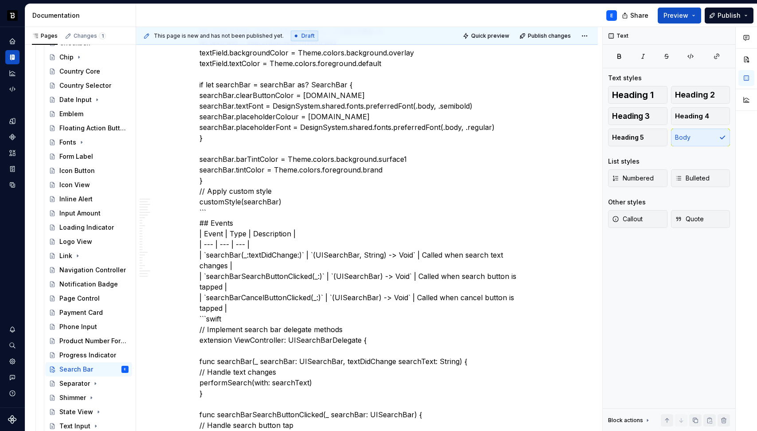
scroll to position [3285, 0]
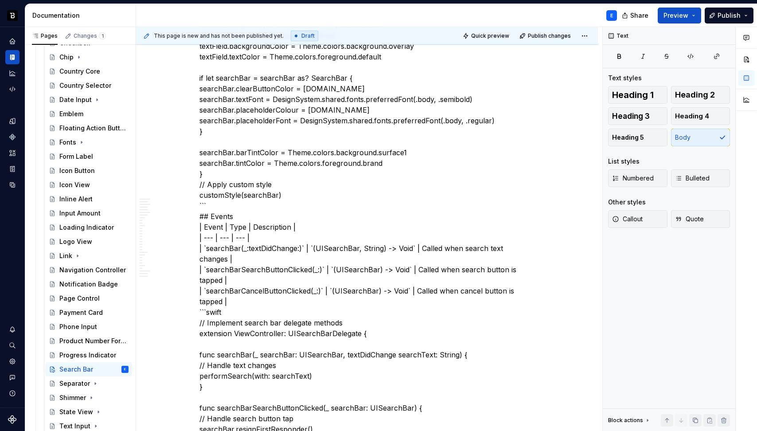
click at [291, 193] on p "// Apply default styling to SearchBar let searchBar = SearchBar() DesignSystem.…" at bounding box center [366, 428] width 335 height 925
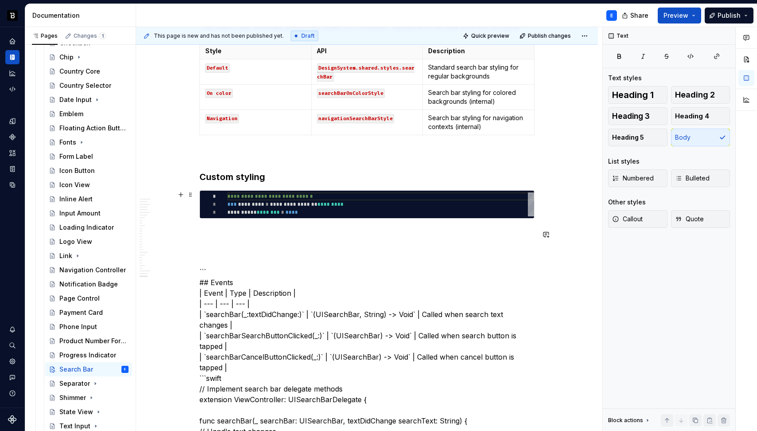
scroll to position [2991, 0]
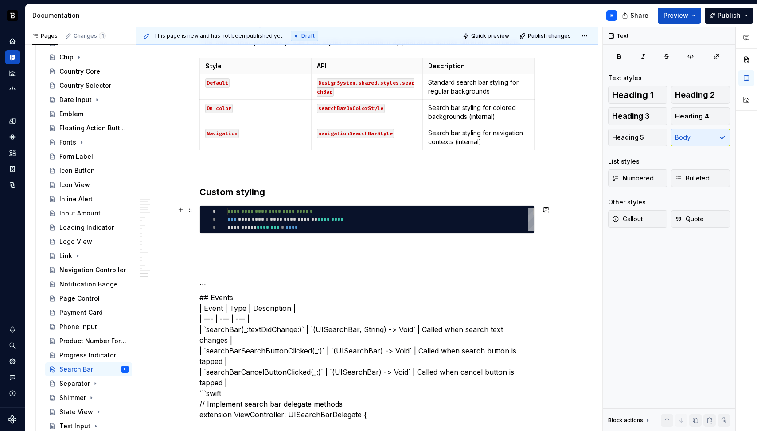
type textarea "**********"
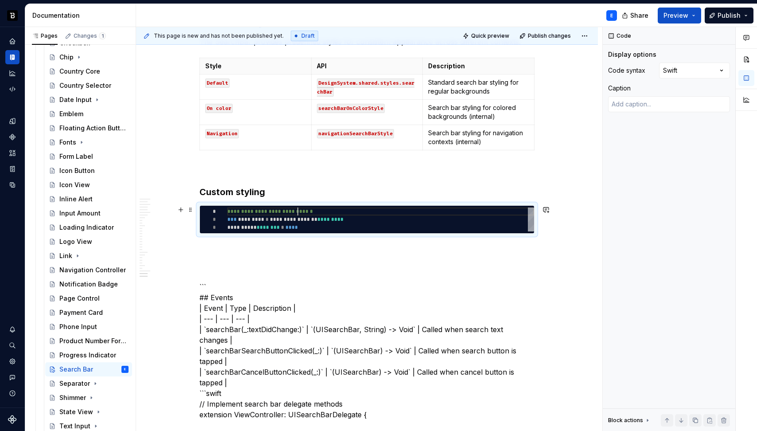
click at [297, 214] on div "**********" at bounding box center [380, 219] width 307 height 24
type textarea "*"
type textarea "**********"
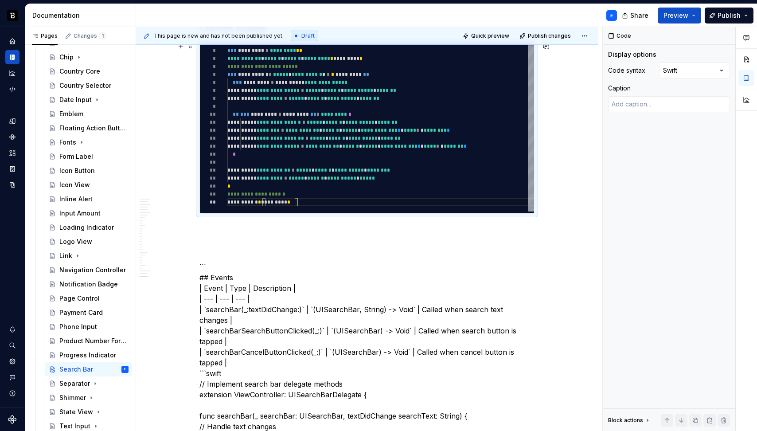
scroll to position [3209, 0]
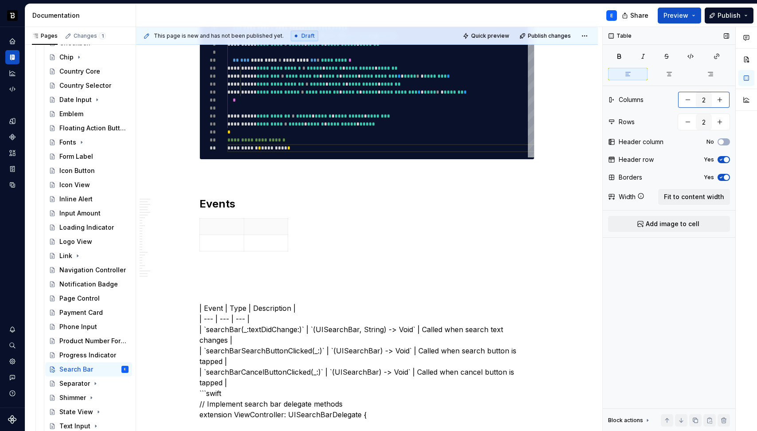
click at [721, 101] on button "button" at bounding box center [720, 100] width 16 height 16
type input "3"
click at [691, 199] on span "Fit to content width" at bounding box center [694, 196] width 60 height 9
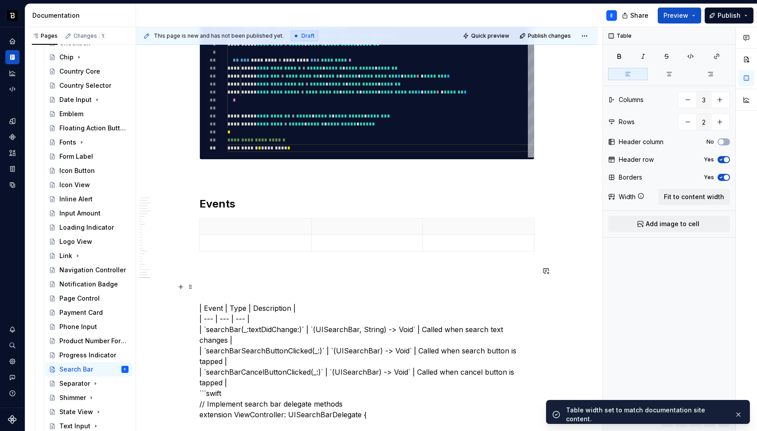
scroll to position [3273, 0]
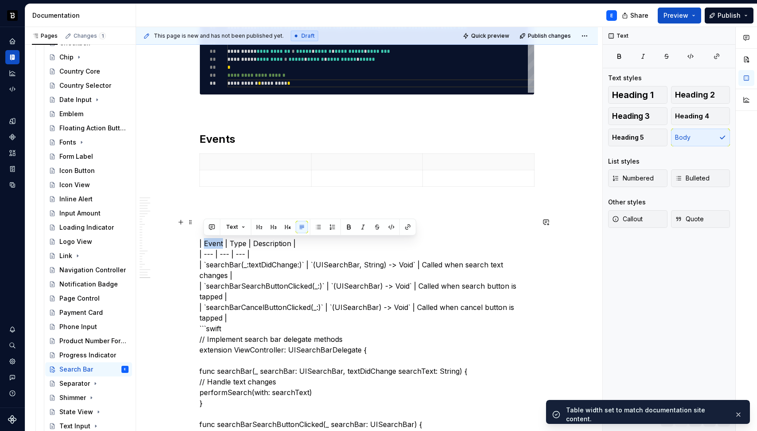
click at [254, 162] on p at bounding box center [255, 161] width 101 height 9
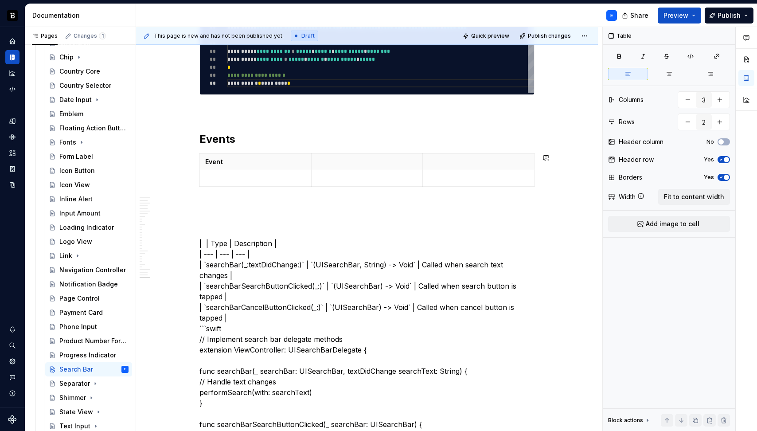
type textarea "*"
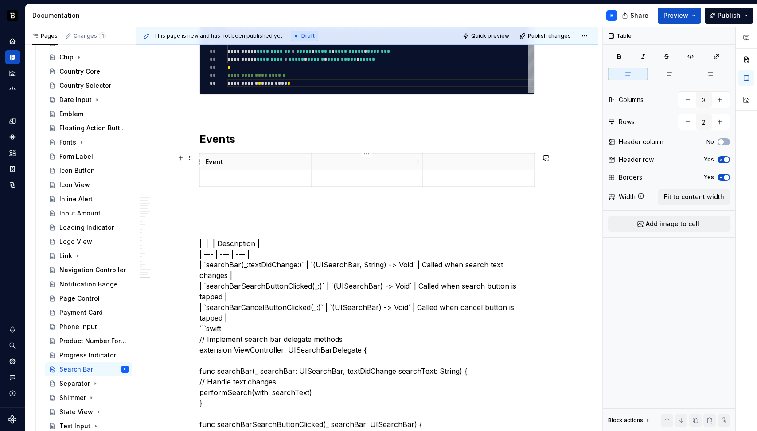
click at [361, 166] on th at bounding box center [367, 162] width 112 height 16
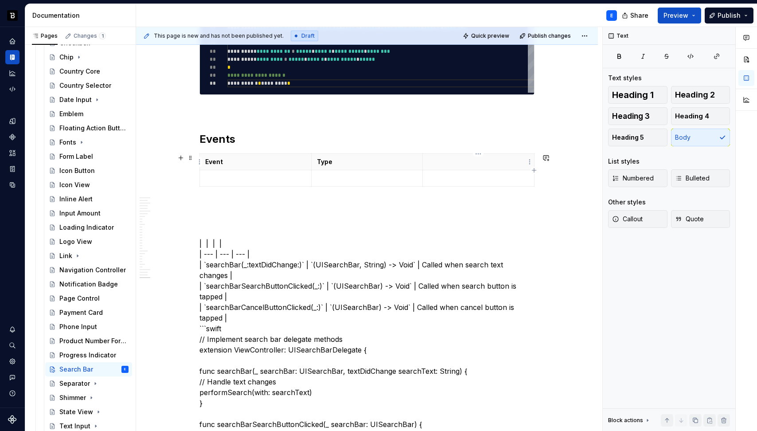
click at [463, 161] on p at bounding box center [478, 161] width 101 height 9
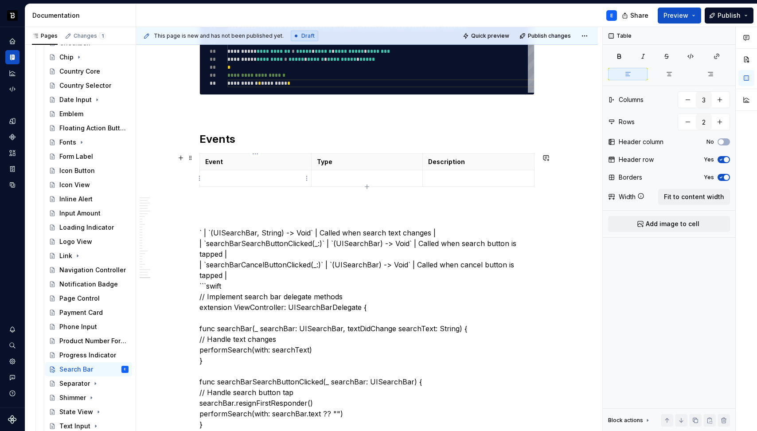
click at [254, 176] on p at bounding box center [255, 178] width 101 height 9
click at [330, 179] on p at bounding box center [367, 178] width 101 height 9
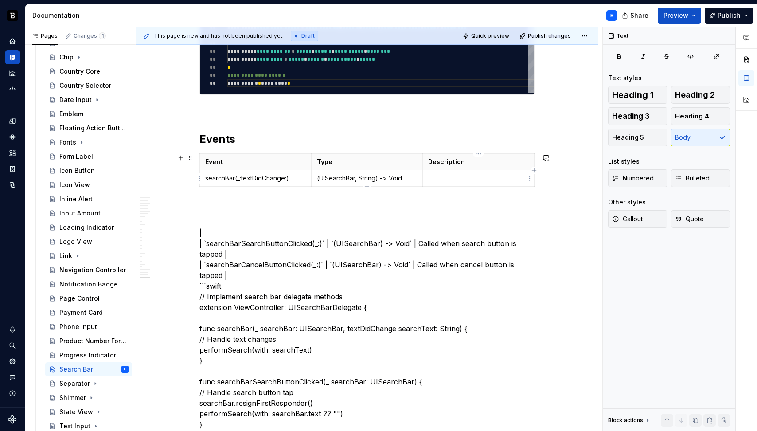
click at [444, 176] on p at bounding box center [478, 178] width 101 height 9
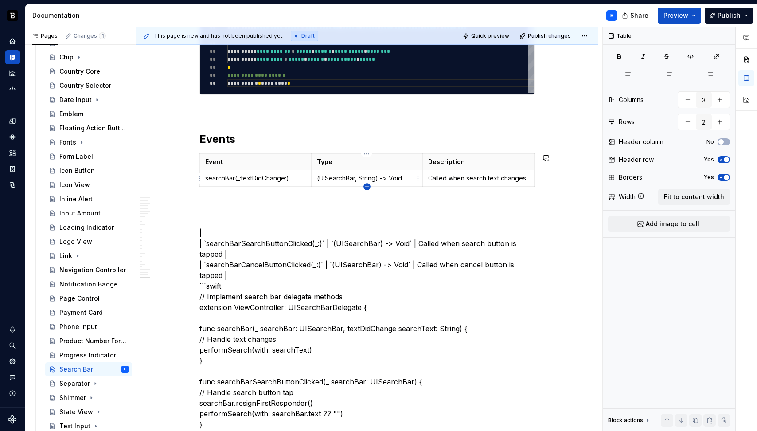
click at [367, 187] on icon "button" at bounding box center [367, 186] width 4 height 4
type input "3"
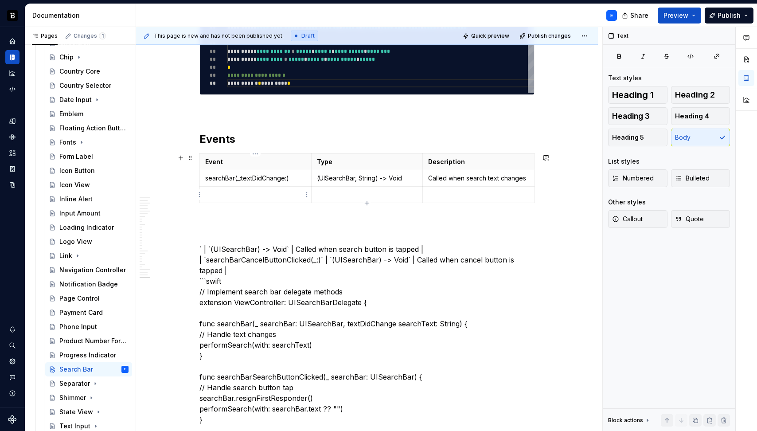
click at [226, 190] on p at bounding box center [255, 194] width 101 height 9
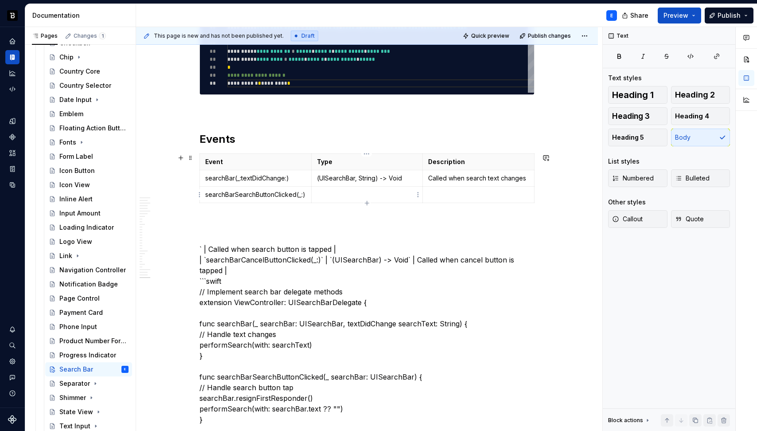
click at [326, 191] on p at bounding box center [367, 194] width 101 height 9
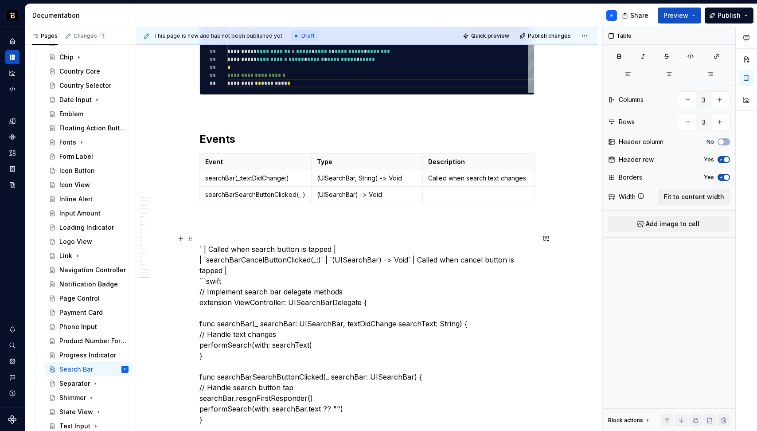
click at [448, 197] on p at bounding box center [478, 194] width 101 height 9
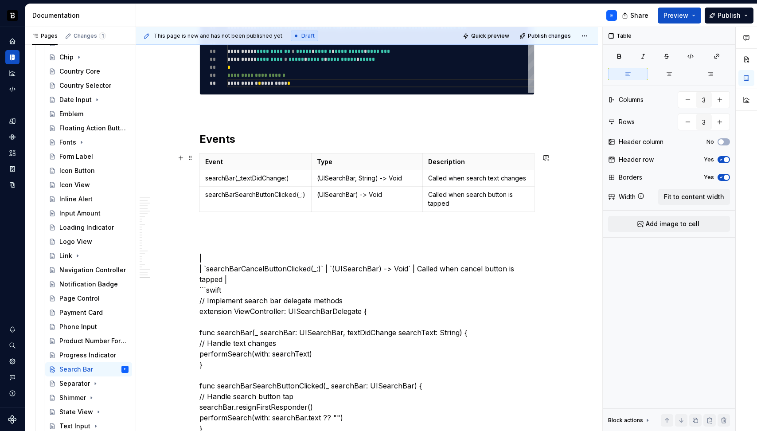
click at [366, 213] on div "Event Type Description searchBar(_:textDidChange:) (UISearchBar, String) -> Voi…" at bounding box center [366, 184] width 335 height 62
click at [367, 210] on icon "button" at bounding box center [366, 211] width 7 height 7
type input "4"
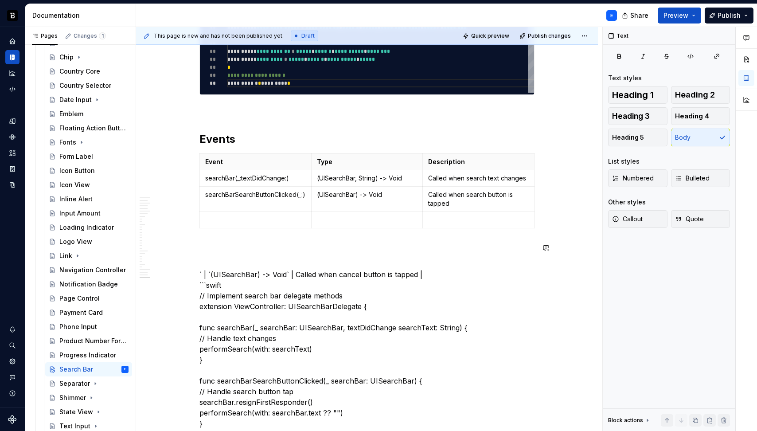
click at [248, 220] on p at bounding box center [255, 219] width 101 height 9
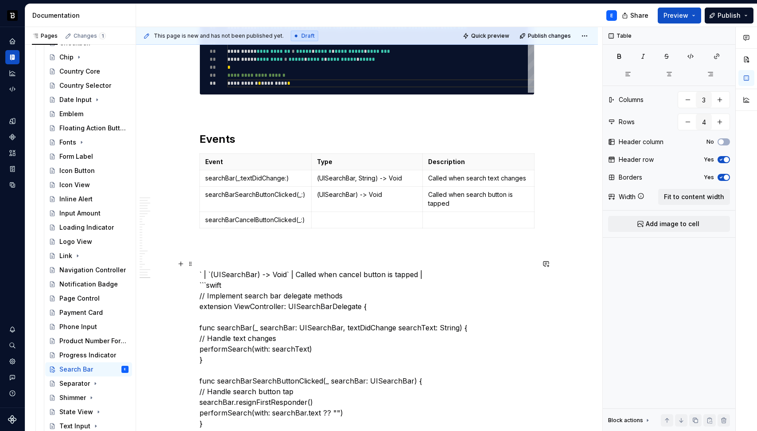
click at [339, 222] on p at bounding box center [367, 219] width 101 height 9
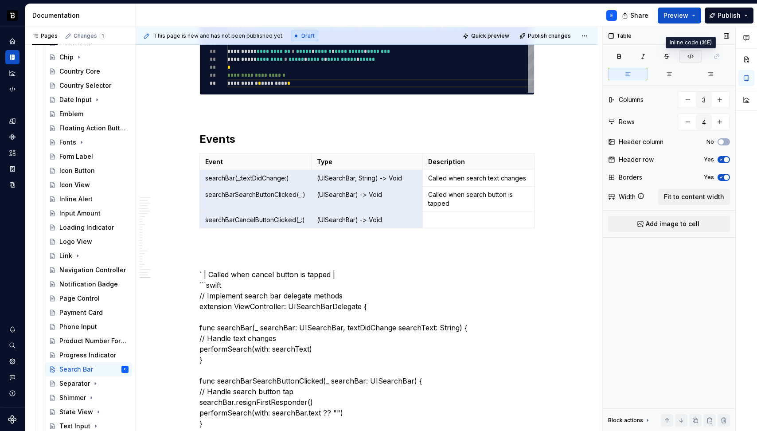
click at [691, 51] on button "button" at bounding box center [690, 56] width 22 height 12
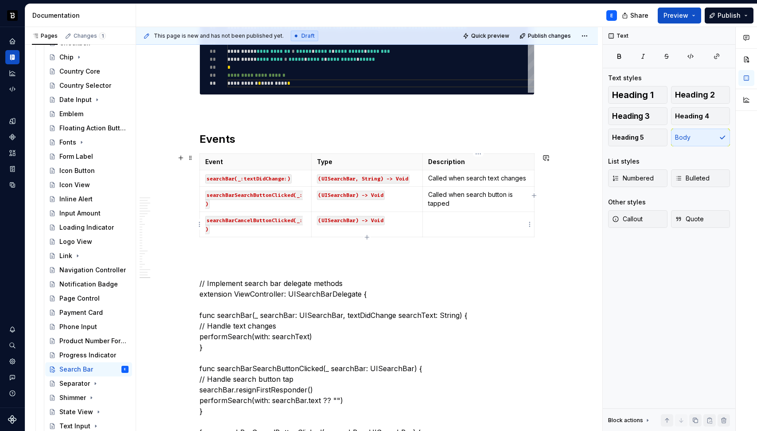
click at [439, 220] on p at bounding box center [478, 219] width 101 height 9
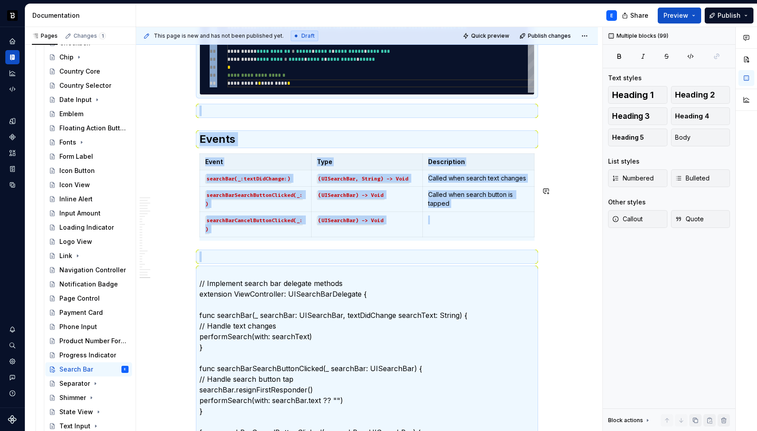
click at [447, 212] on td "Called when search button is tapped" at bounding box center [479, 199] width 112 height 25
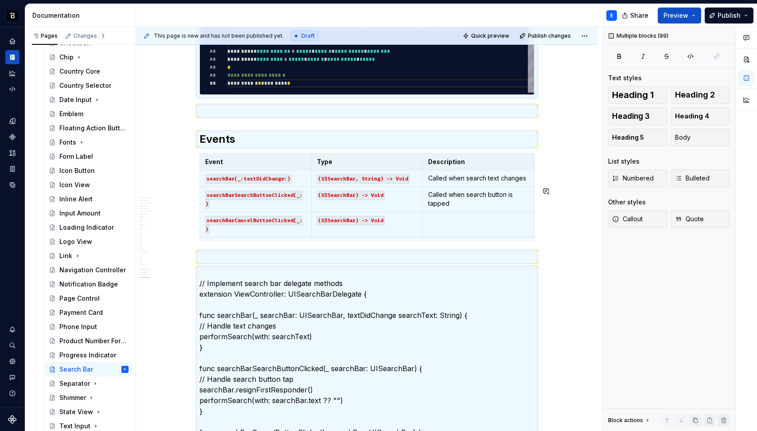
click at [447, 224] on p at bounding box center [478, 219] width 101 height 9
click at [479, 146] on h2 "Events" at bounding box center [366, 139] width 335 height 14
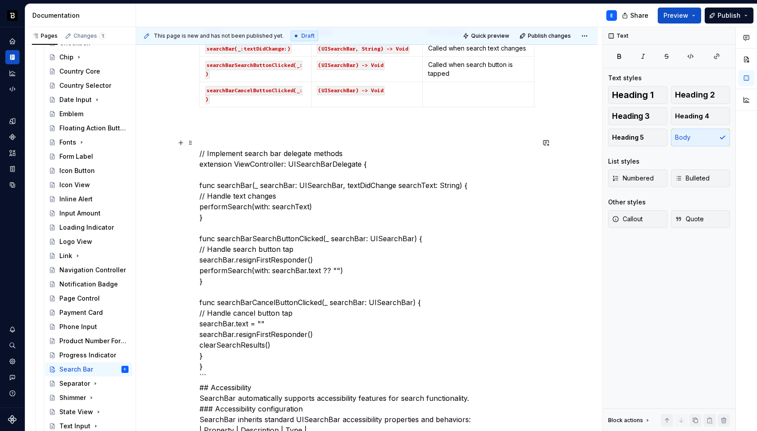
scroll to position [3129, 0]
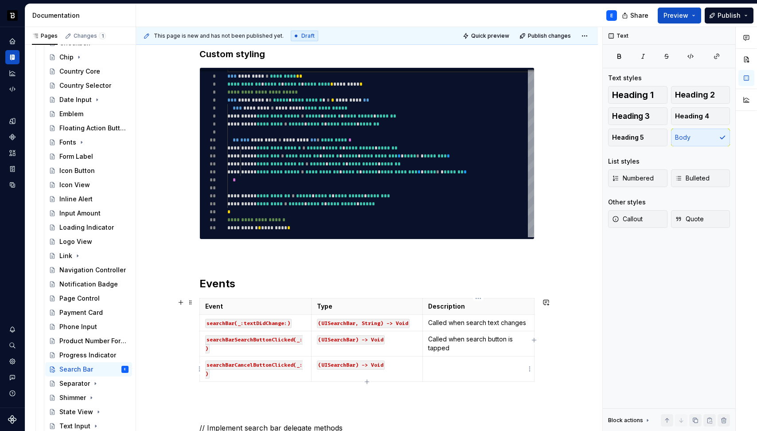
click at [463, 362] on p at bounding box center [478, 364] width 101 height 9
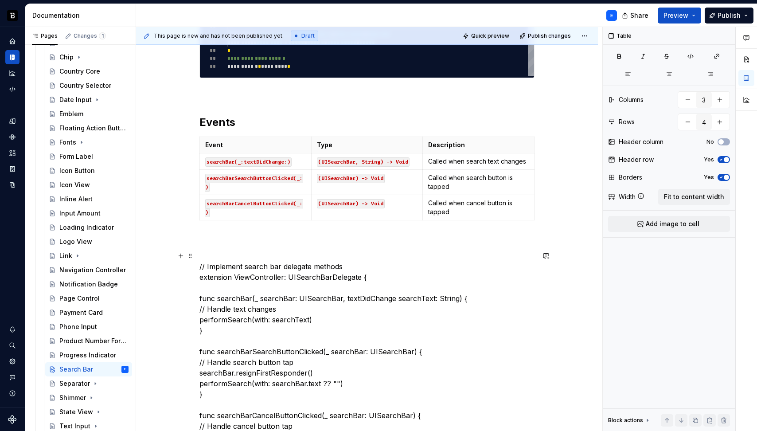
scroll to position [3306, 0]
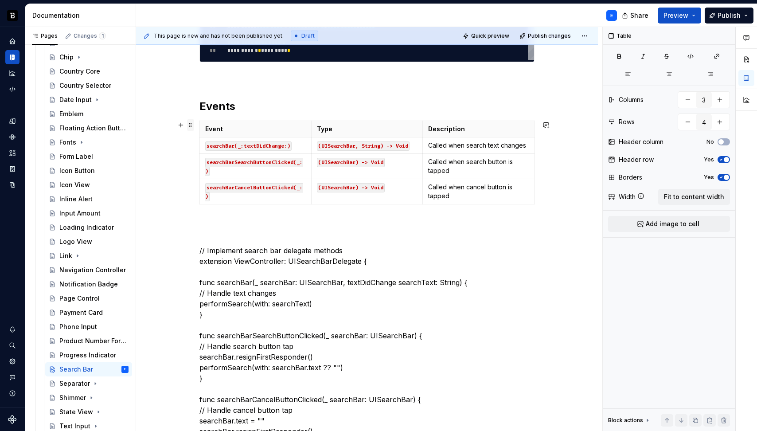
click at [189, 128] on span at bounding box center [190, 125] width 7 height 12
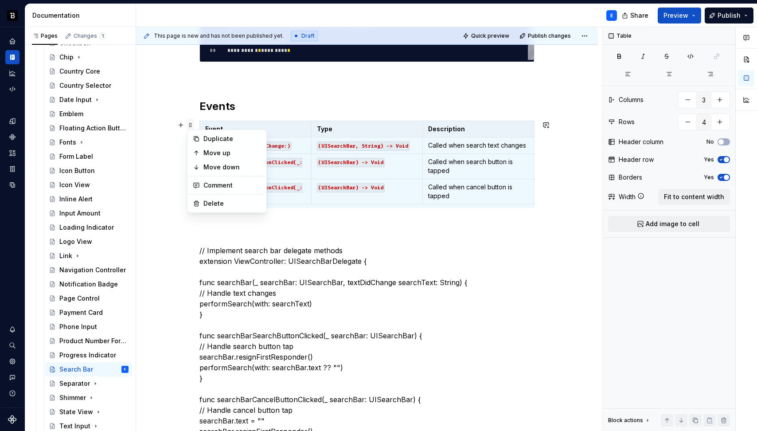
click at [189, 128] on span at bounding box center [190, 125] width 7 height 12
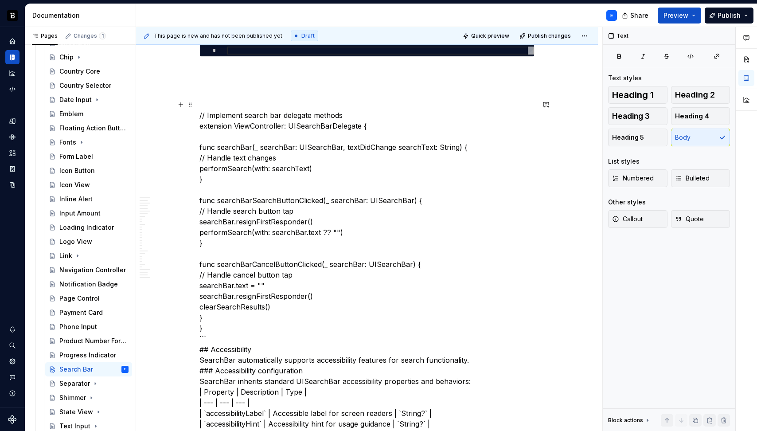
scroll to position [3506, 0]
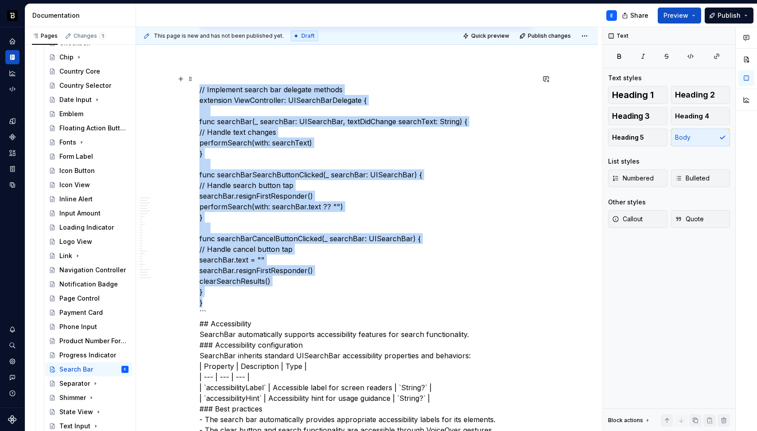
click at [216, 305] on p "// Implement search bar delegate methods extension ViewController: UISearchBarD…" at bounding box center [366, 366] width 335 height 585
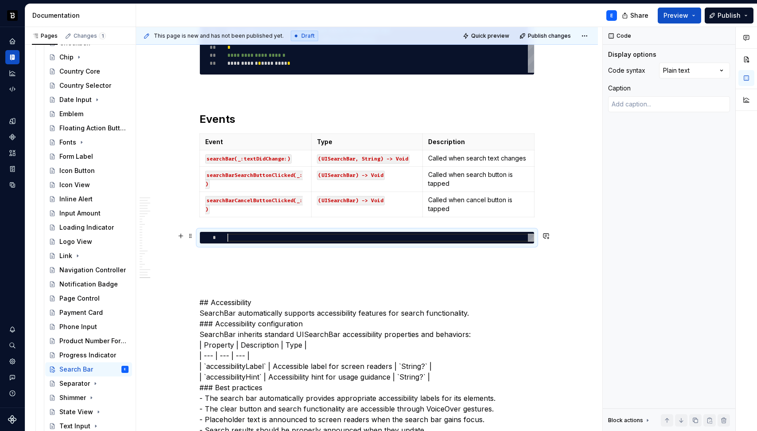
click at [242, 238] on div at bounding box center [380, 238] width 307 height 8
type textarea "*"
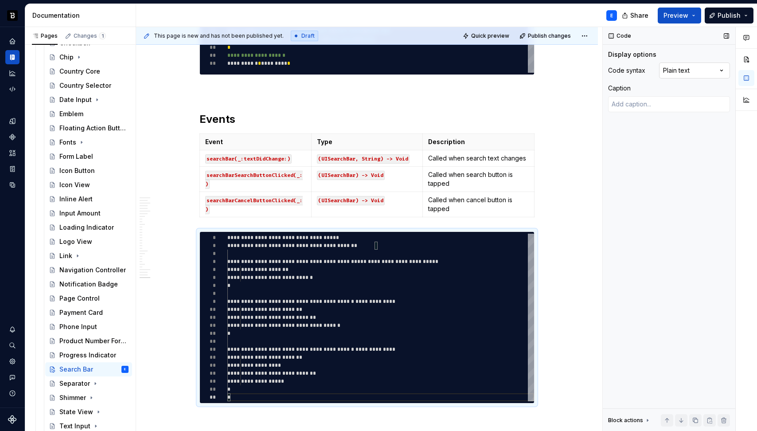
click at [712, 66] on div "Comments Open comments No comments yet Select ‘Comment’ from the block context …" at bounding box center [680, 229] width 154 height 404
type textarea "*"
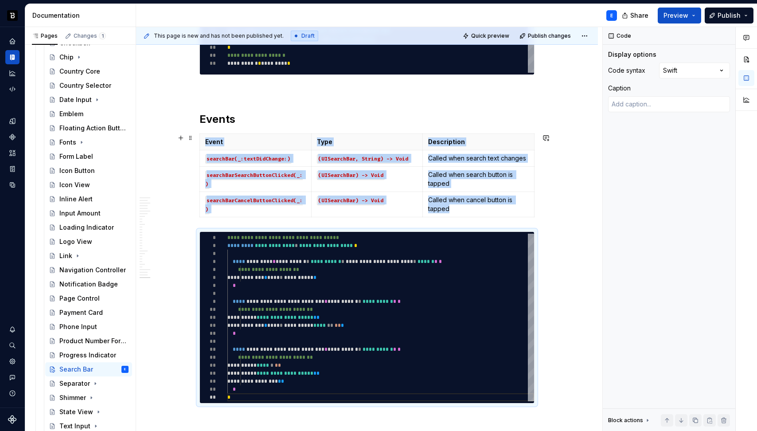
scroll to position [3462, 0]
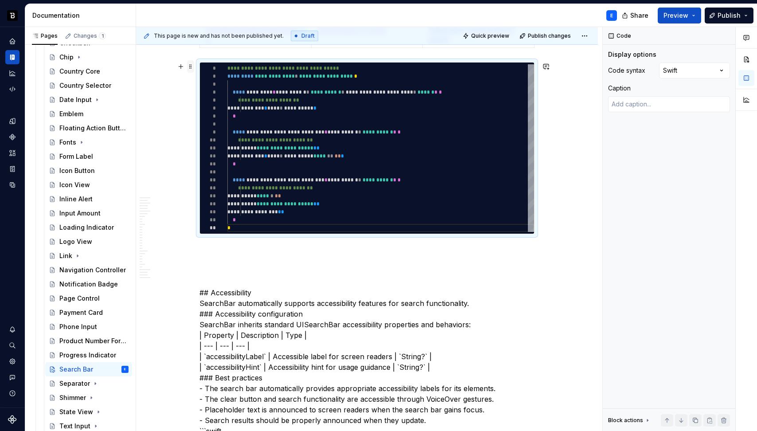
click at [190, 67] on span at bounding box center [190, 66] width 7 height 12
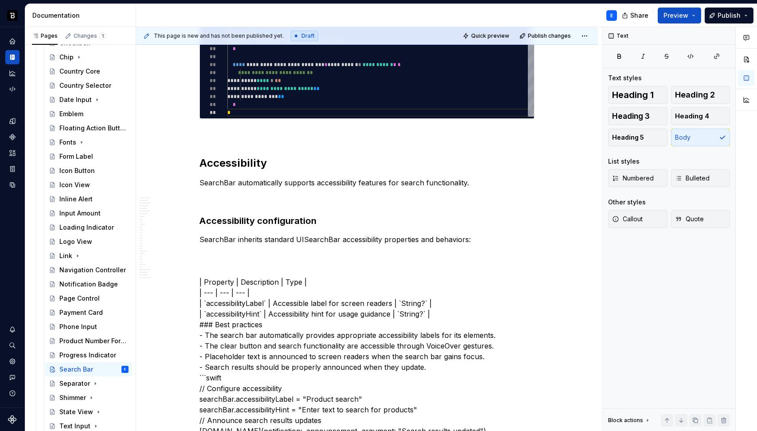
scroll to position [3581, 0]
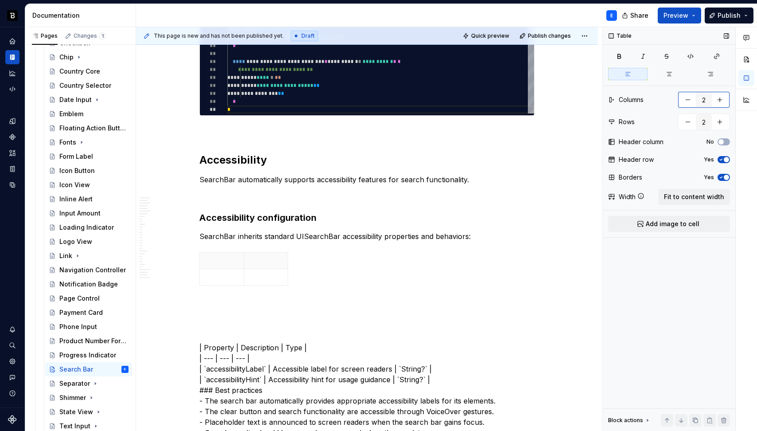
click at [721, 105] on button "button" at bounding box center [720, 100] width 16 height 16
type input "3"
click at [721, 121] on button "button" at bounding box center [720, 122] width 16 height 16
type input "3"
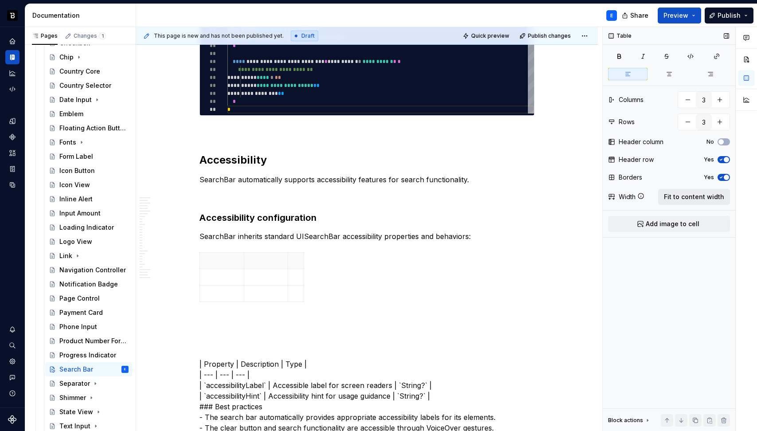
click at [705, 193] on span "Fit to content width" at bounding box center [694, 196] width 60 height 9
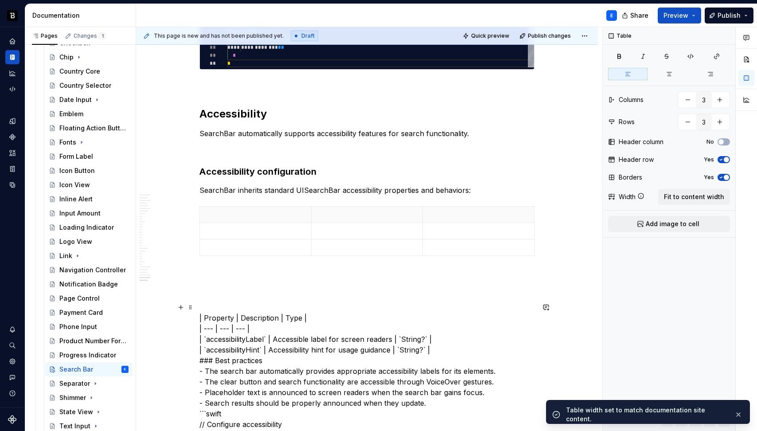
scroll to position [3655, 0]
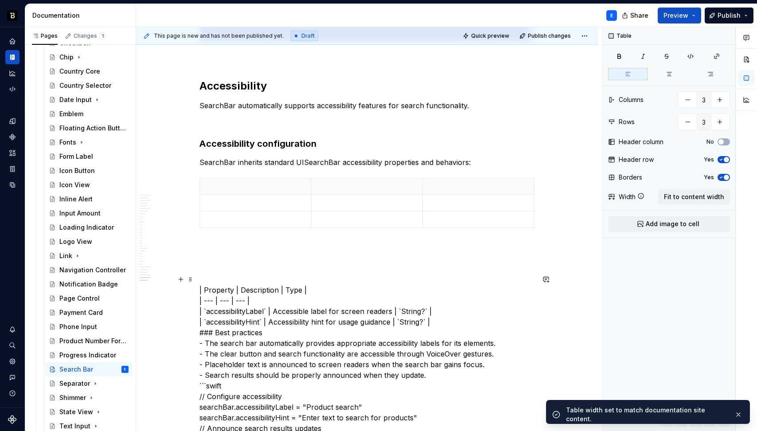
click at [222, 290] on p "| Property | Description | Type | | --- | --- | --- | | `accessibilityLabel` | …" at bounding box center [366, 428] width 335 height 308
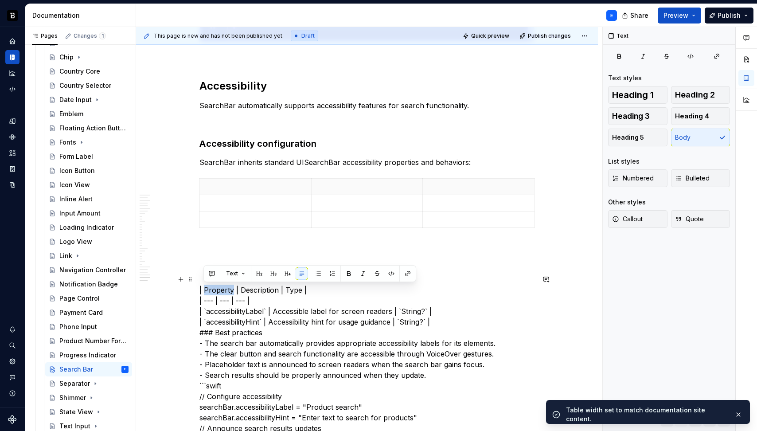
click at [222, 290] on p "| Property | Description | Type | | --- | --- | --- | | `accessibilityLabel` | …" at bounding box center [366, 428] width 335 height 308
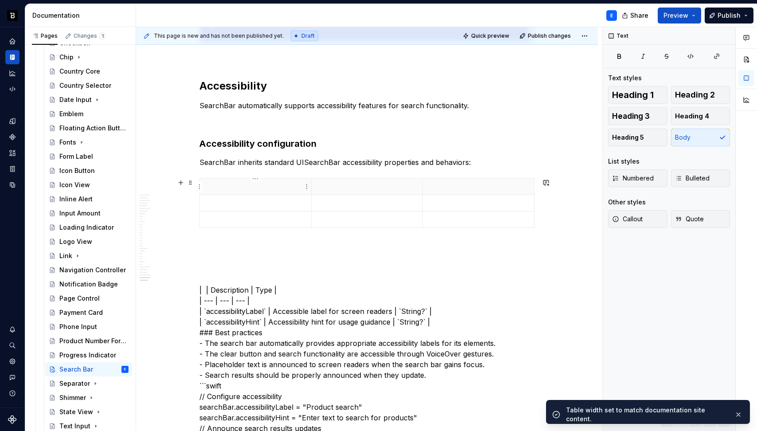
click at [243, 187] on p at bounding box center [255, 186] width 101 height 9
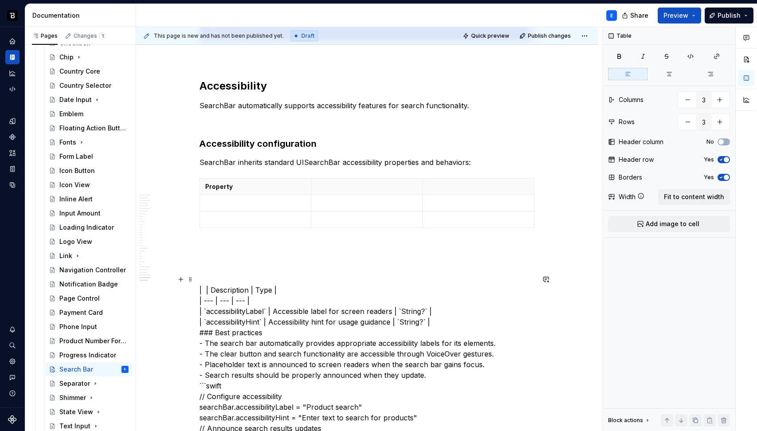
click at [226, 287] on p "| | Description | Type | | --- | --- | --- | | `accessibilityLabel` | Accessibl…" at bounding box center [366, 428] width 335 height 308
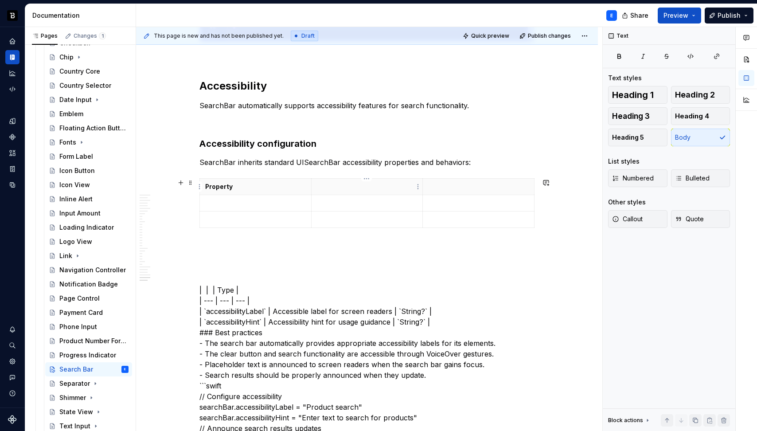
click at [331, 184] on p at bounding box center [367, 186] width 101 height 9
click at [225, 290] on p "| | | Type | | --- | --- | --- | | `accessibilityLabel` | Accessible label for …" at bounding box center [366, 428] width 335 height 308
click at [456, 189] on p at bounding box center [478, 186] width 101 height 9
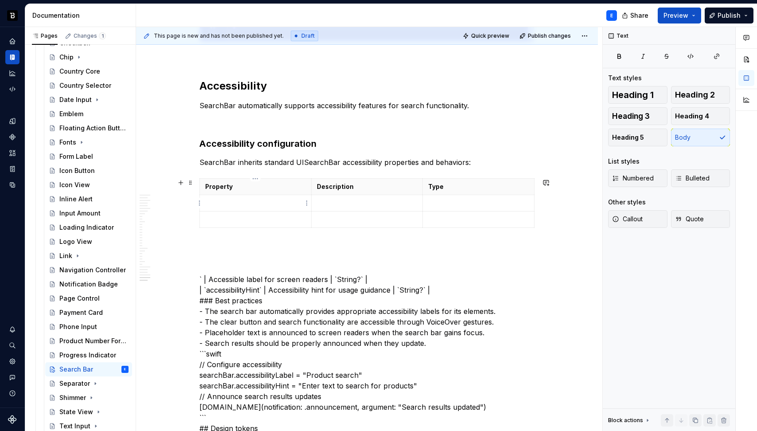
click at [284, 205] on p at bounding box center [255, 203] width 101 height 9
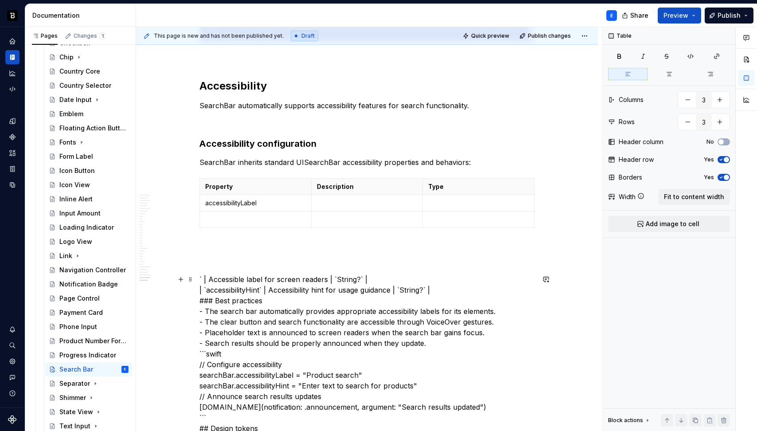
click at [210, 277] on p "` | Accessible label for screen readers | `String?` | | `accessibilityHint` | A…" at bounding box center [366, 412] width 335 height 276
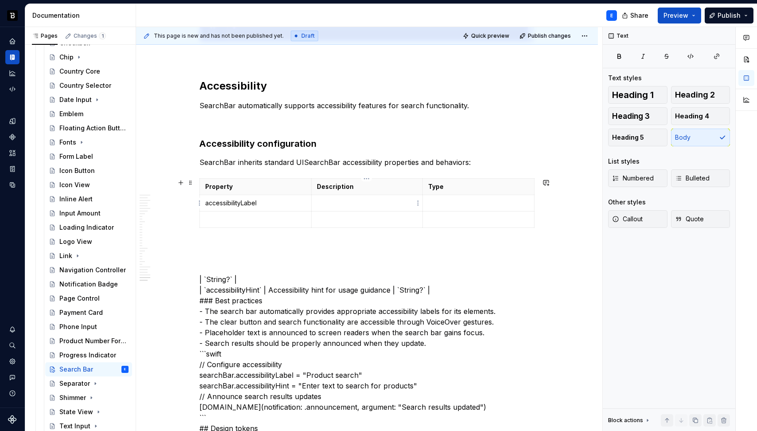
click at [325, 201] on p at bounding box center [367, 203] width 101 height 9
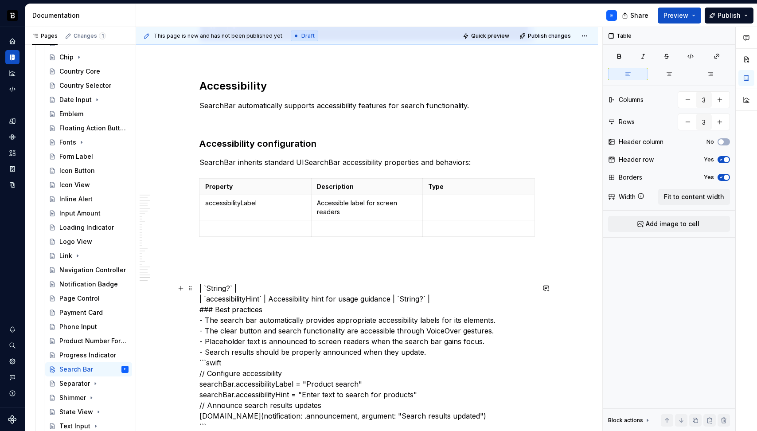
click at [208, 285] on p "| `String?` | | `accessibilityHint` | Accessibility hint for usage guidance | `…" at bounding box center [366, 421] width 335 height 276
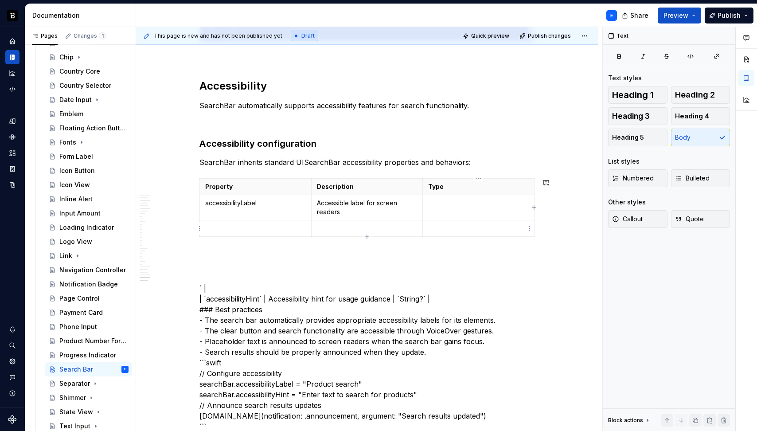
click at [456, 212] on td at bounding box center [479, 207] width 112 height 25
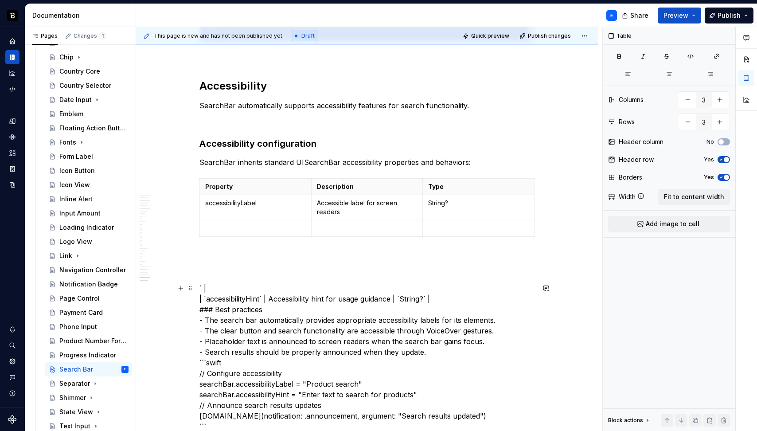
click at [206, 296] on p "` | | `accessibilityHint` | Accessibility hint for usage guidance | `String?` |…" at bounding box center [366, 421] width 335 height 276
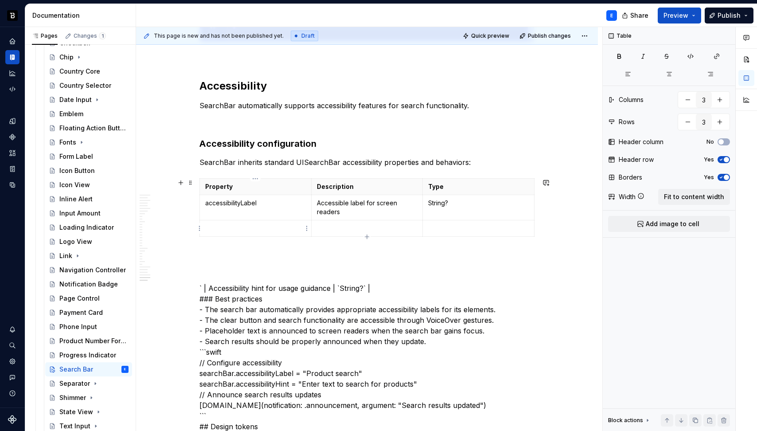
click at [241, 227] on p at bounding box center [255, 228] width 101 height 9
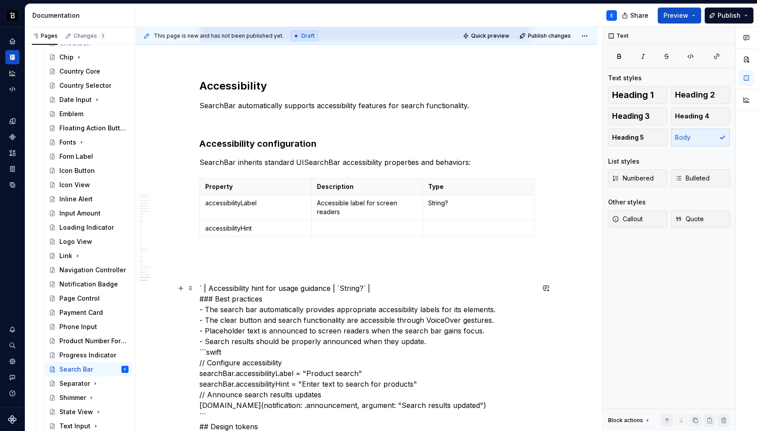
click at [229, 318] on p "` | Accessibility hint for usage guidance | `String?` | ### Best practices - Th…" at bounding box center [366, 416] width 335 height 266
click at [209, 285] on p "` | Accessibility hint for usage guidance | `String?` | ### Best practices - Th…" at bounding box center [366, 416] width 335 height 266
click at [343, 227] on p at bounding box center [367, 228] width 101 height 9
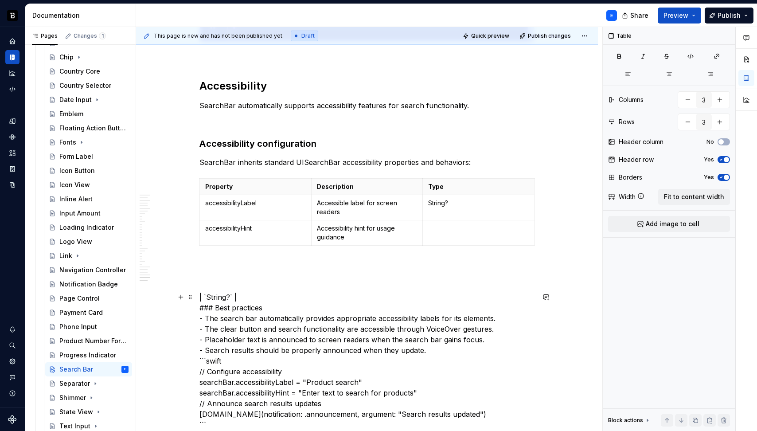
click at [208, 294] on p "| `String?` | ### Best practices - The search bar automatically provides approp…" at bounding box center [366, 425] width 335 height 266
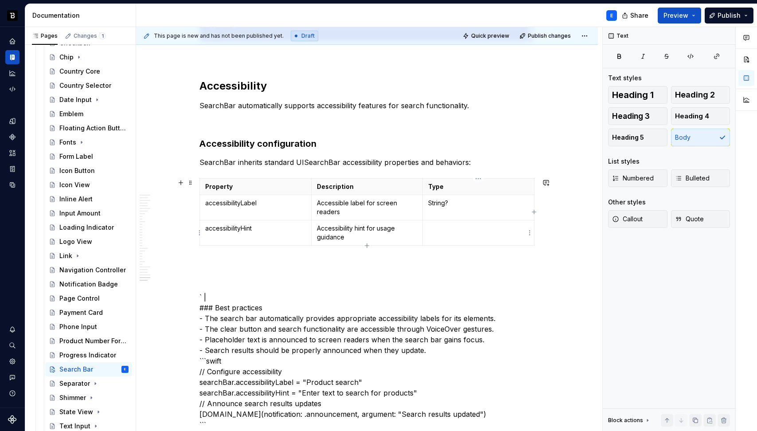
click at [436, 230] on p at bounding box center [478, 228] width 101 height 9
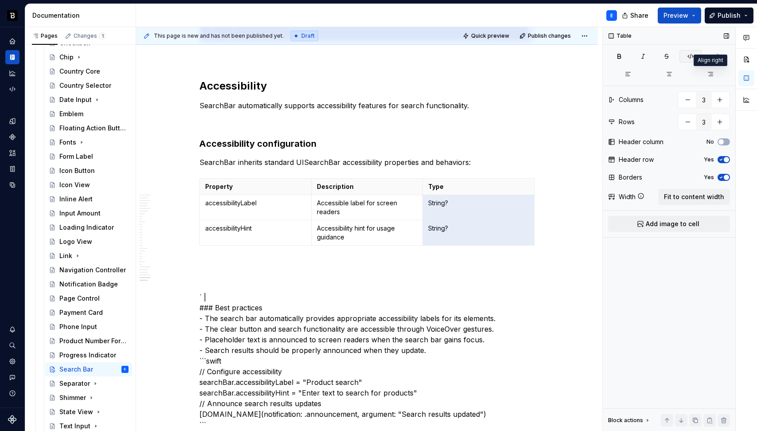
click at [691, 58] on icon "button" at bounding box center [690, 56] width 7 height 7
click at [290, 234] on td "accessibilityHint" at bounding box center [256, 232] width 112 height 25
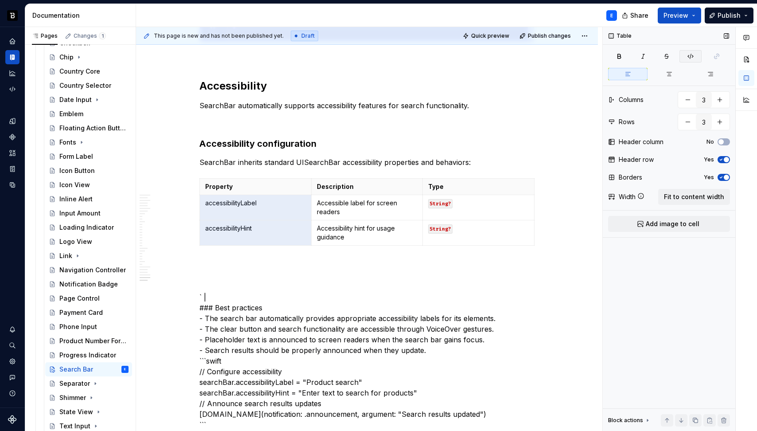
click at [688, 55] on icon "button" at bounding box center [690, 56] width 5 height 5
click at [189, 183] on span at bounding box center [190, 182] width 7 height 12
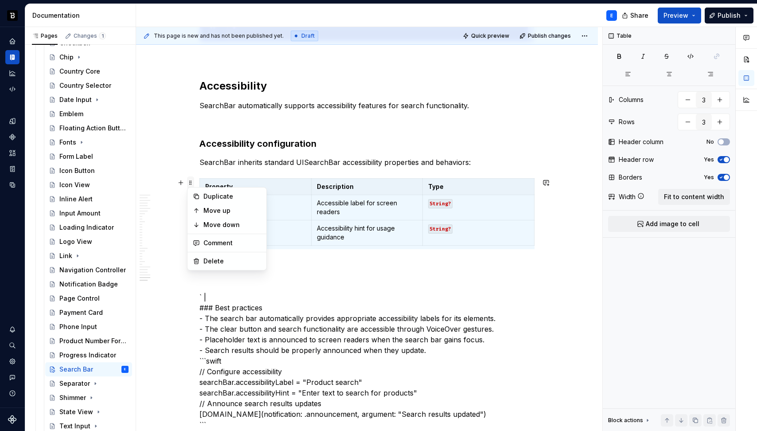
click at [189, 183] on span at bounding box center [190, 182] width 7 height 12
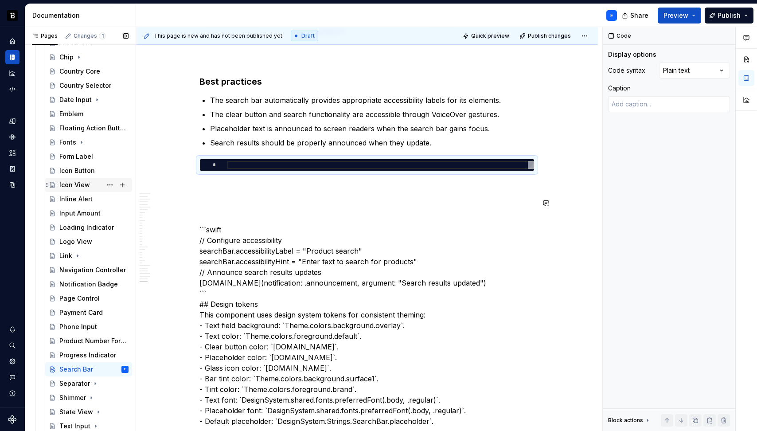
scroll to position [3871, 0]
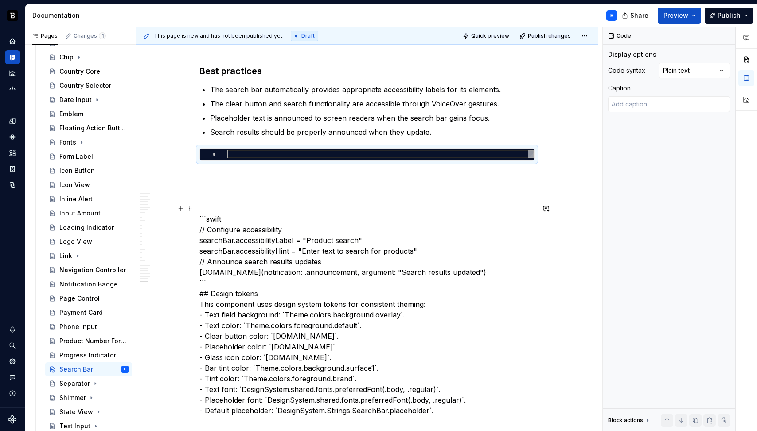
click at [248, 222] on p "```swift // Configure accessibility searchBar.accessibilityLabel = "Product sea…" at bounding box center [366, 309] width 335 height 213
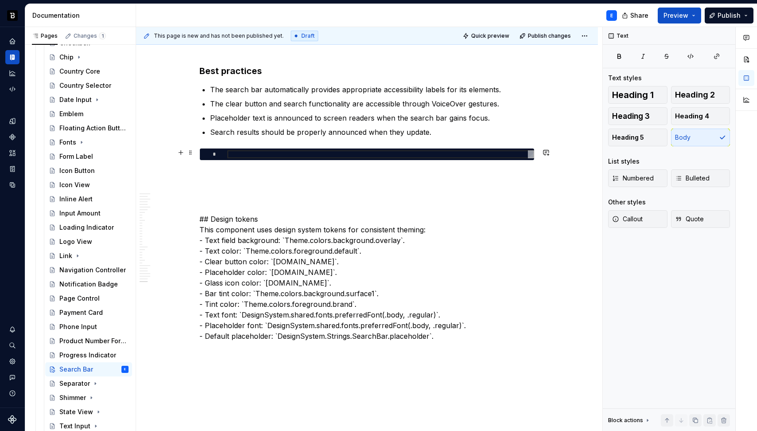
click at [248, 153] on div at bounding box center [380, 154] width 307 height 8
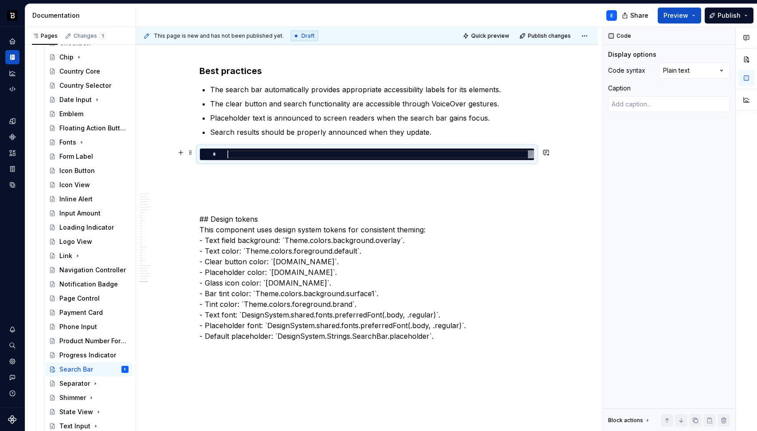
type textarea "*"
type textarea "**********"
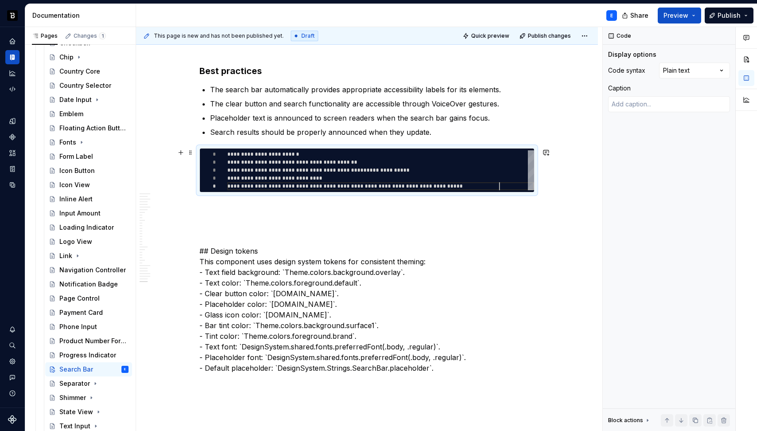
scroll to position [32, 272]
click at [710, 71] on div "Comments Open comments No comments yet Select ‘Comment’ from the block context …" at bounding box center [680, 229] width 154 height 404
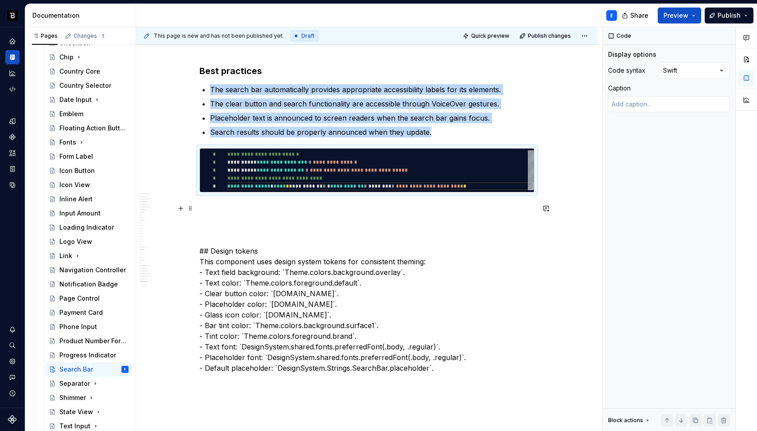
click at [374, 204] on p at bounding box center [366, 208] width 335 height 11
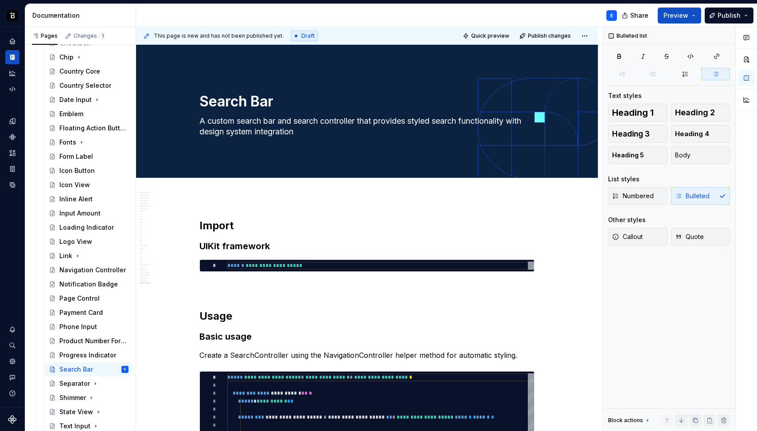
scroll to position [3958, 0]
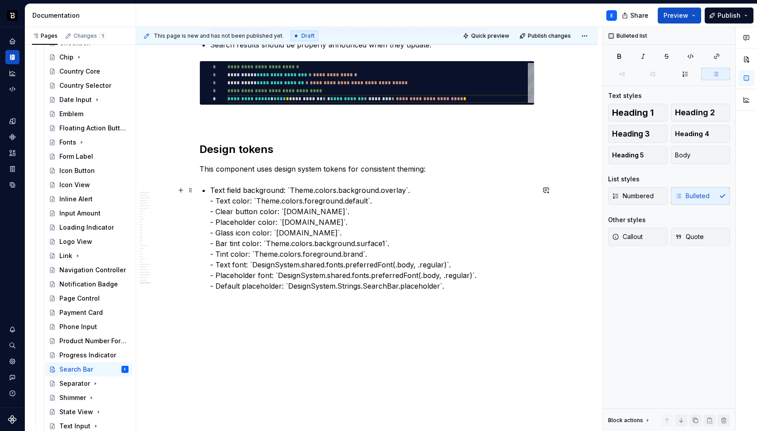
click at [410, 188] on p "Text field background: `Theme.colors.background.overlay`. - Text color: `Theme.…" at bounding box center [372, 238] width 324 height 106
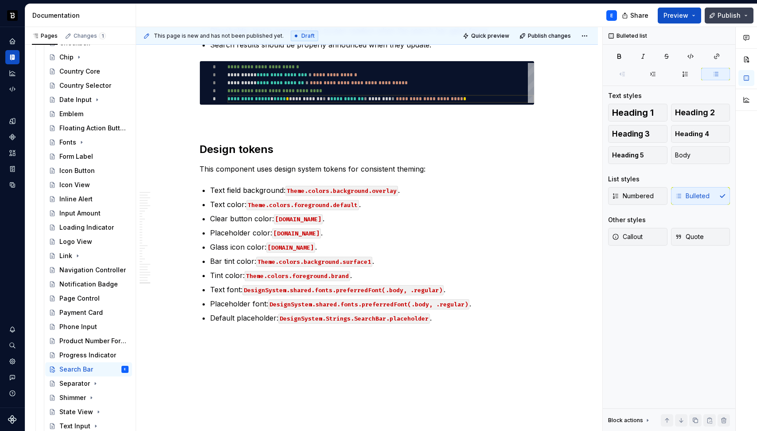
click at [723, 15] on span "Publish" at bounding box center [728, 15] width 23 height 9
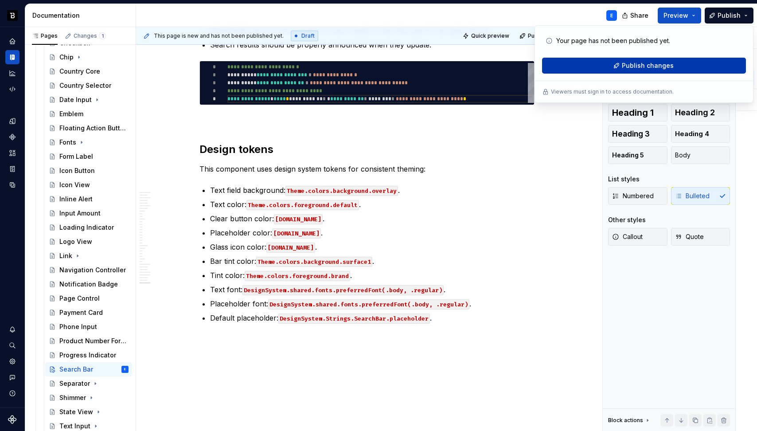
click at [649, 68] on span "Publish changes" at bounding box center [648, 65] width 52 height 9
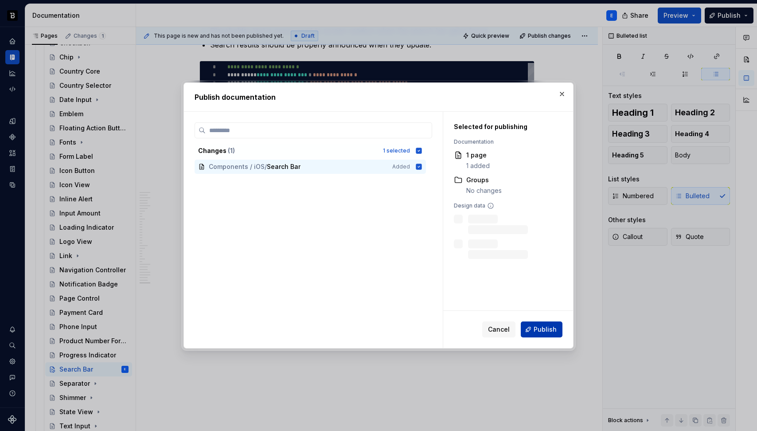
click at [540, 335] on button "Publish" at bounding box center [542, 329] width 42 height 16
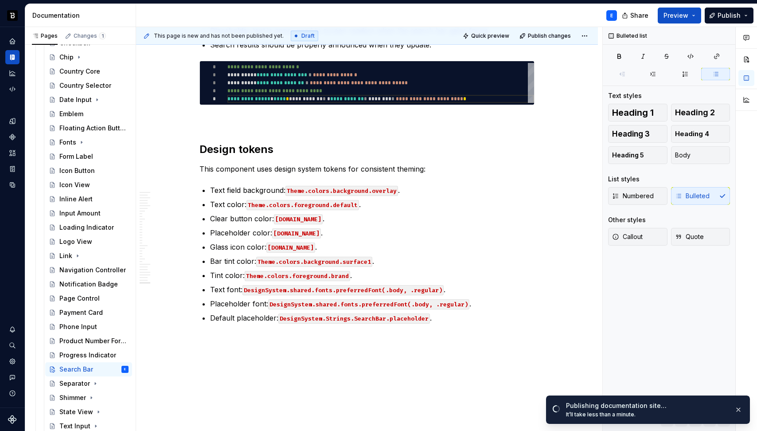
scroll to position [32, 272]
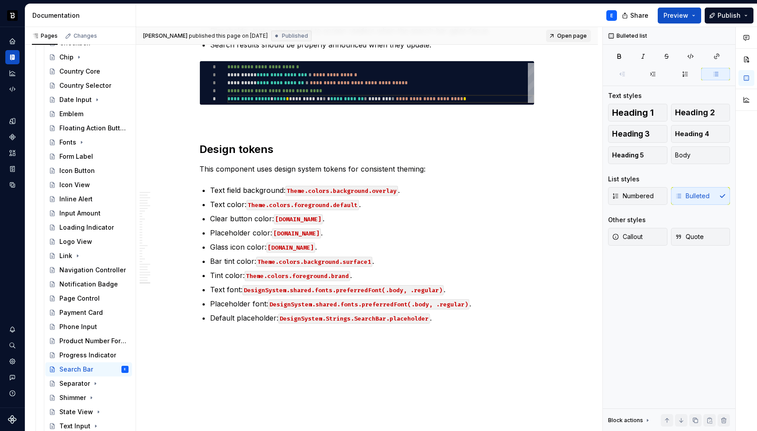
click at [565, 39] on span "Open page" at bounding box center [572, 35] width 30 height 7
type textarea "*"
